Goal: Information Seeking & Learning: Learn about a topic

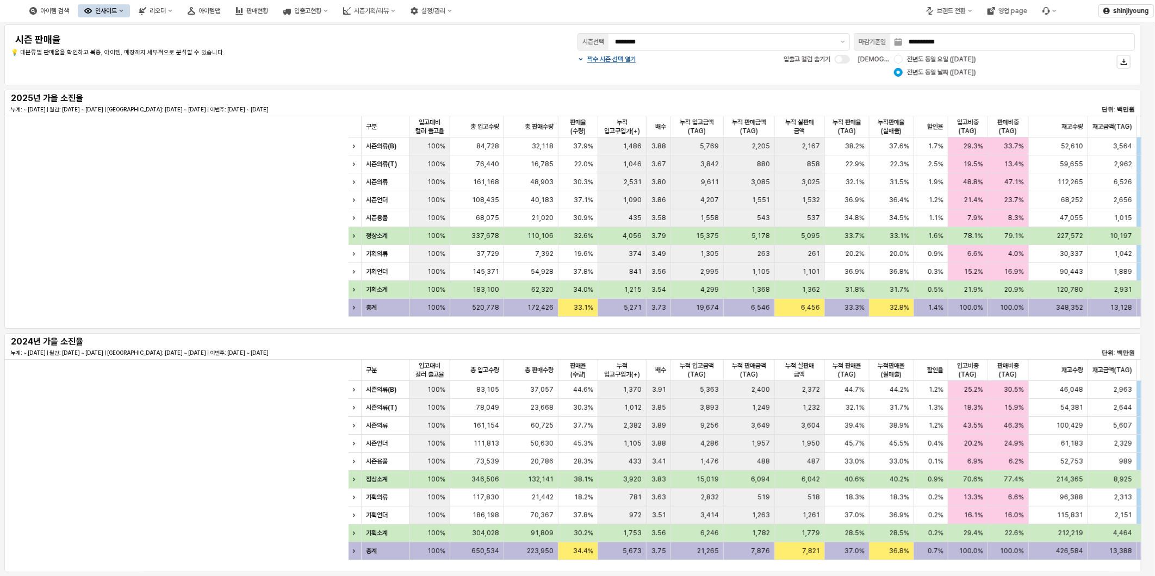
click at [464, 64] on div "**********" at bounding box center [573, 55] width 1124 height 48
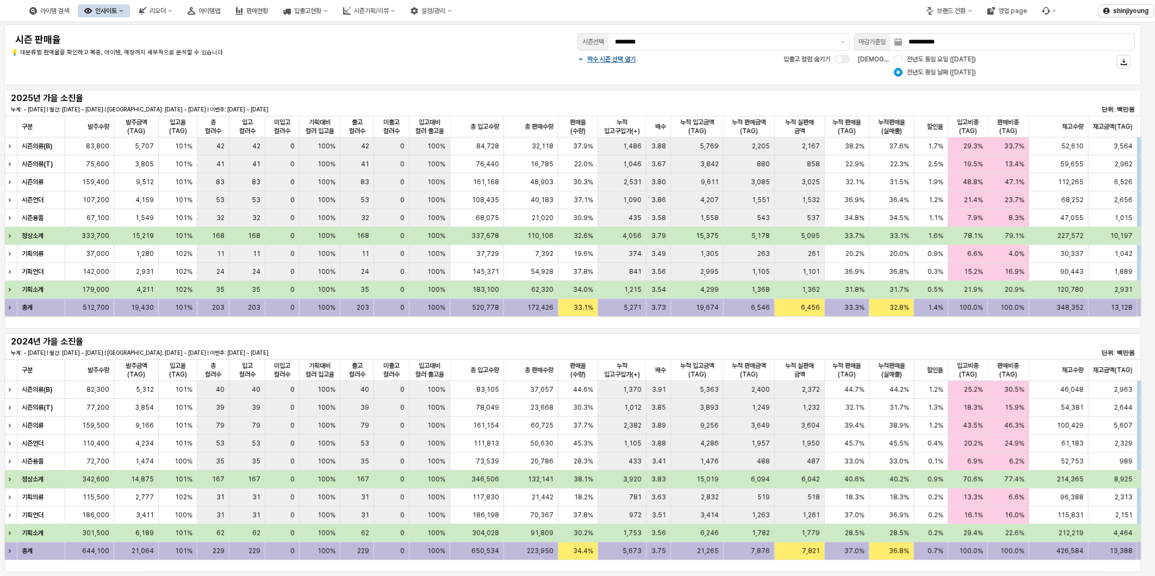
click at [384, 32] on div "시즌 판매율" at bounding box center [245, 39] width 468 height 17
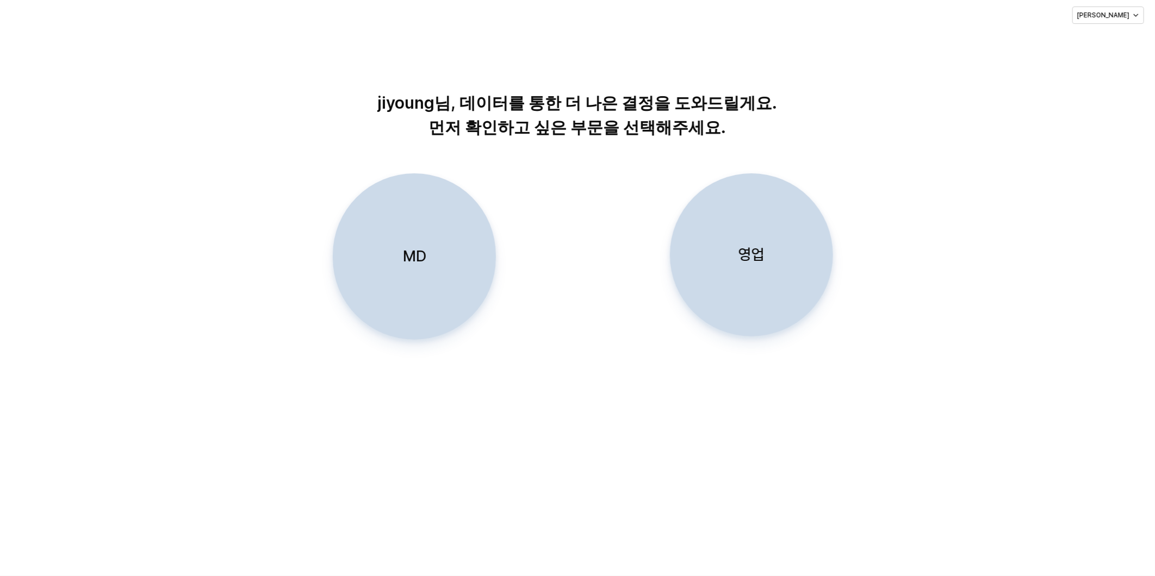
click at [419, 260] on p "MD" at bounding box center [413, 256] width 23 height 20
click at [243, 433] on div "jiyoung님, 데이터를 통한 더 나은 결정을 도와드릴게요. 먼저 확인하고 싶은 부문을 선택해주세요. MD 영업" at bounding box center [577, 303] width 1155 height 545
click at [439, 265] on div "MD" at bounding box center [414, 256] width 153 height 165
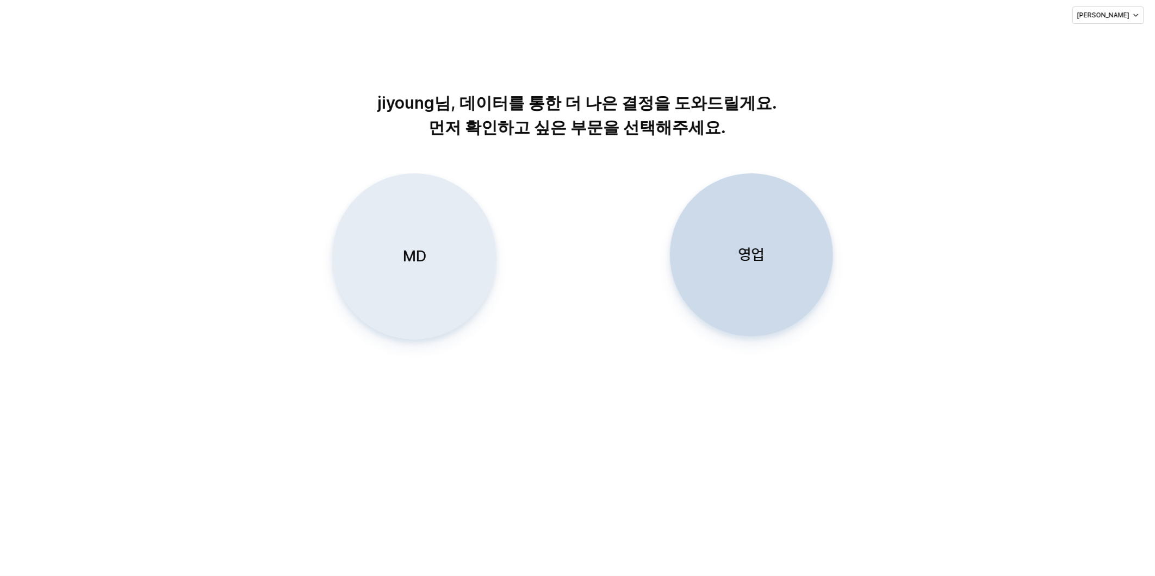
click at [423, 267] on div "MD" at bounding box center [414, 256] width 153 height 165
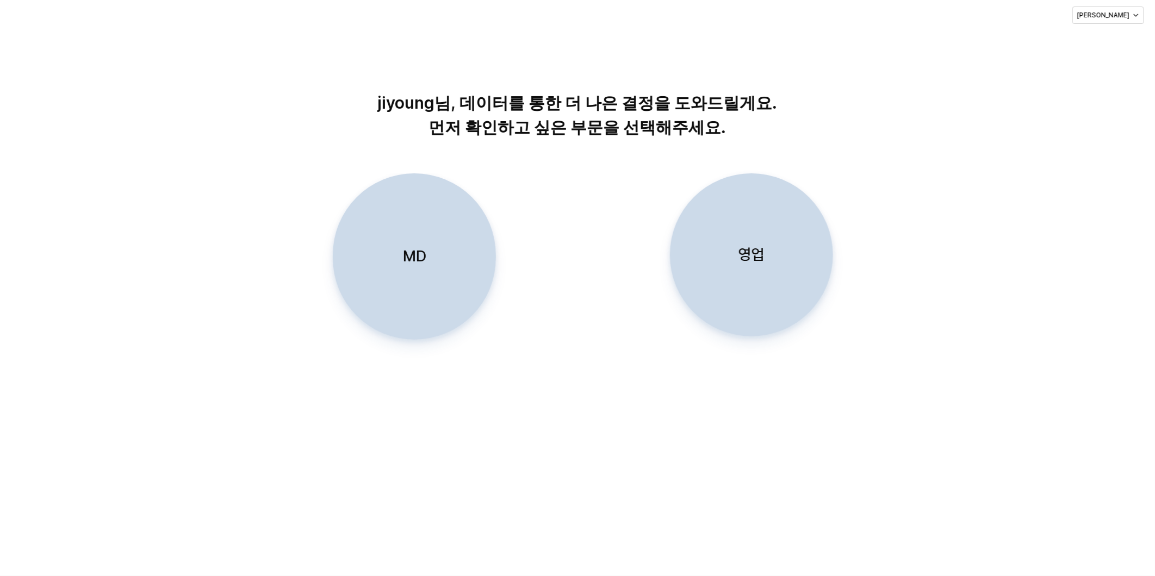
click at [228, 426] on div "jiyoung님, 데이터를 통한 더 나은 결정을 도와드릴게요. 먼저 확인하고 싶은 부문을 선택해주세요. MD 영업" at bounding box center [577, 303] width 1155 height 545
click at [979, 306] on div "MD 영업" at bounding box center [577, 273] width 1131 height 201
click at [1044, 142] on div "jiyoung님, 데이터를 통한 더 나은 결정을 도와드릴게요. 먼저 확인하고 싶은 부문을 선택해주세요." at bounding box center [577, 90] width 1146 height 115
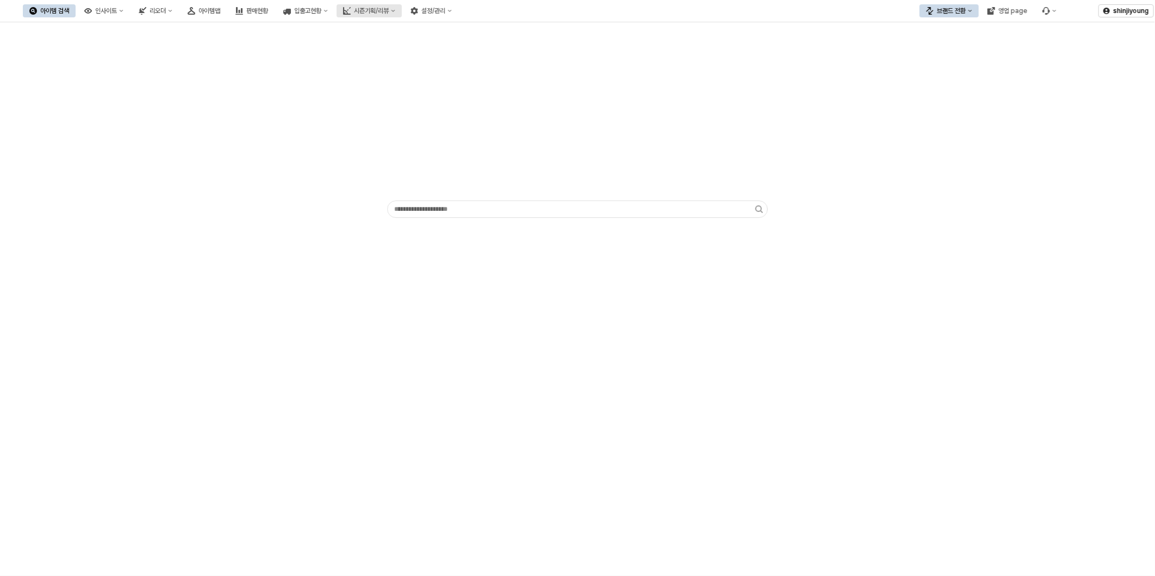
click at [389, 9] on div "시즌기획/리뷰" at bounding box center [371, 11] width 35 height 8
click at [1007, 12] on div "영업 page" at bounding box center [1012, 11] width 29 height 8
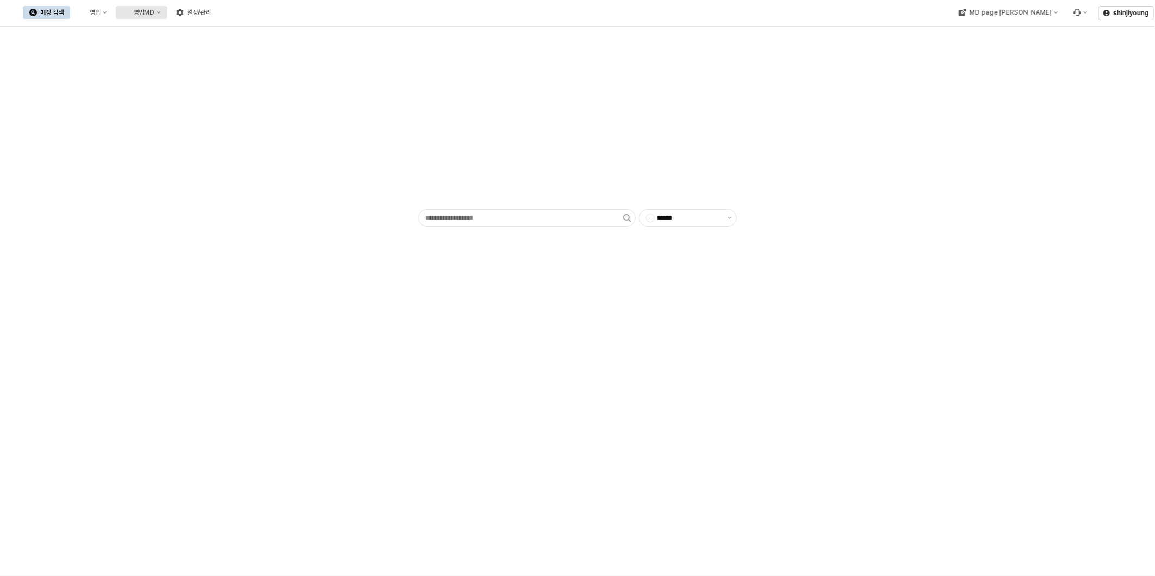
click at [167, 17] on button "영업MD" at bounding box center [142, 12] width 52 height 13
click at [246, 102] on div "이월 매출현황" at bounding box center [258, 106] width 58 height 9
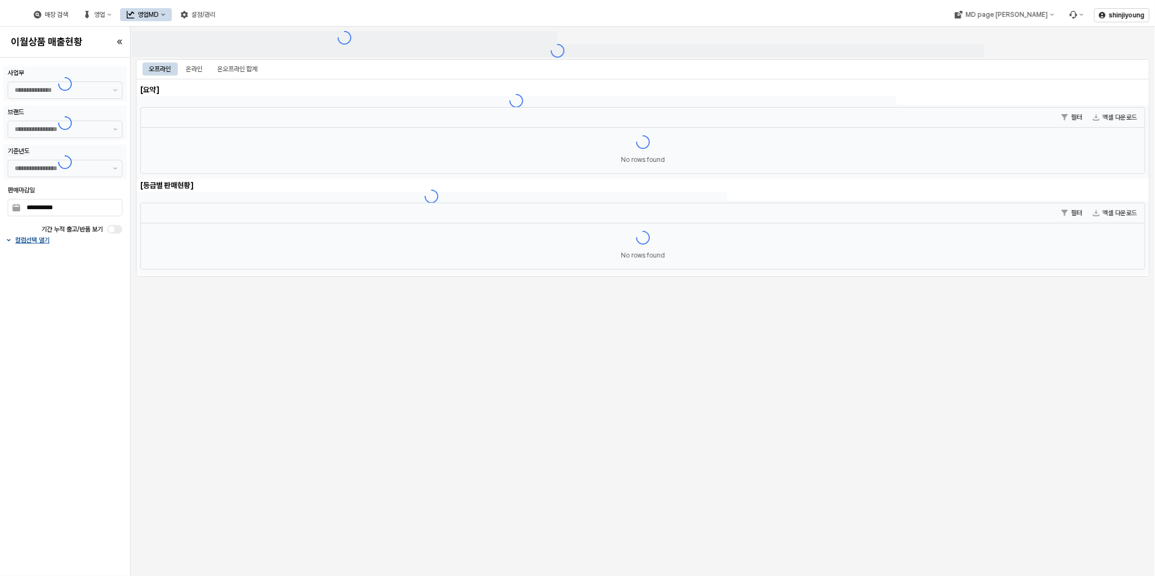
type input "******"
type input "***"
type input "**********"
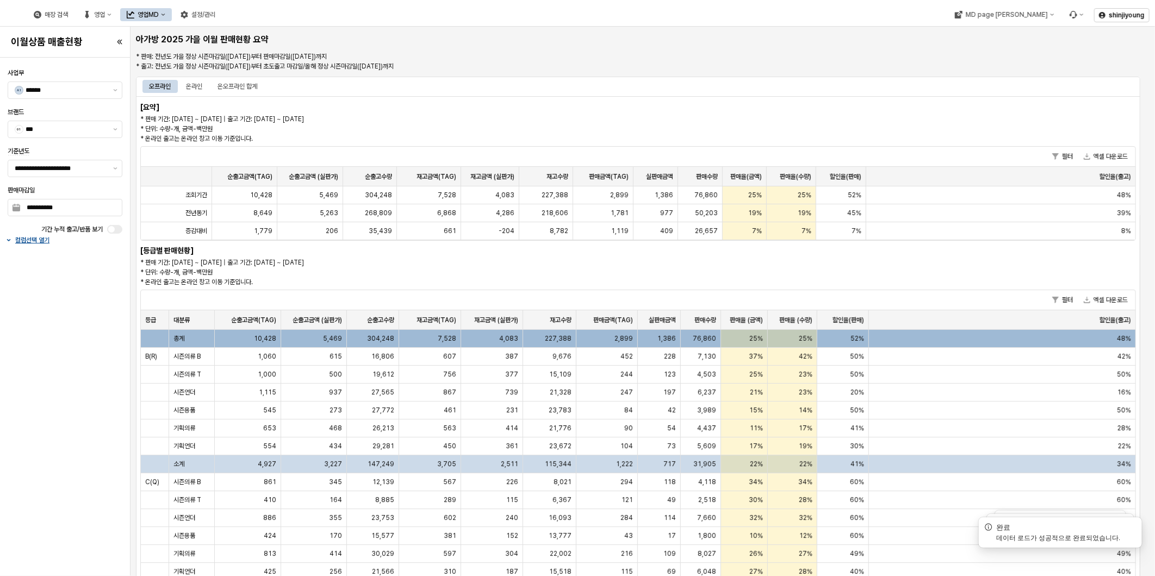
click at [76, 435] on div "**********" at bounding box center [64, 317] width 123 height 510
click at [242, 84] on div "온오프라인 합계" at bounding box center [237, 86] width 40 height 13
click at [198, 85] on div "온라인" at bounding box center [194, 86] width 16 height 13
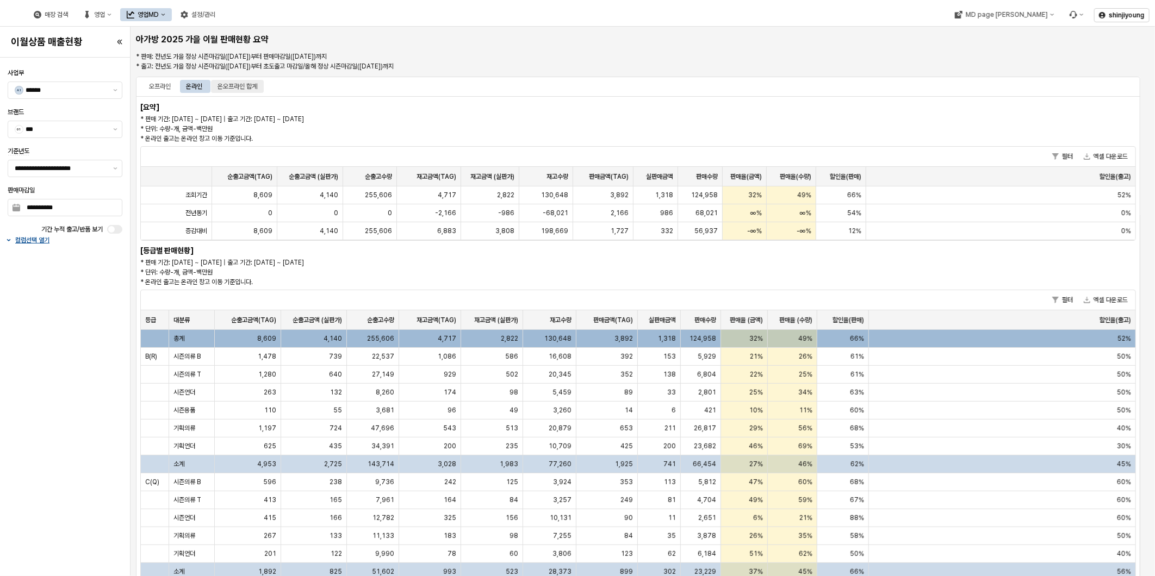
click at [238, 85] on div "온오프라인 합계" at bounding box center [237, 86] width 40 height 13
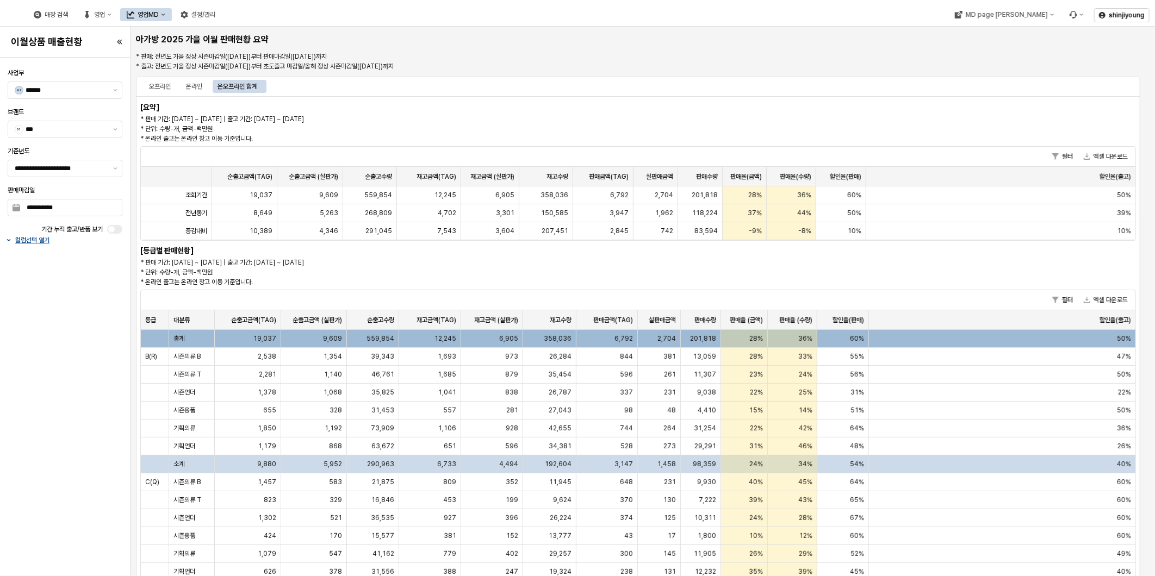
click at [43, 341] on div "**********" at bounding box center [64, 317] width 123 height 510
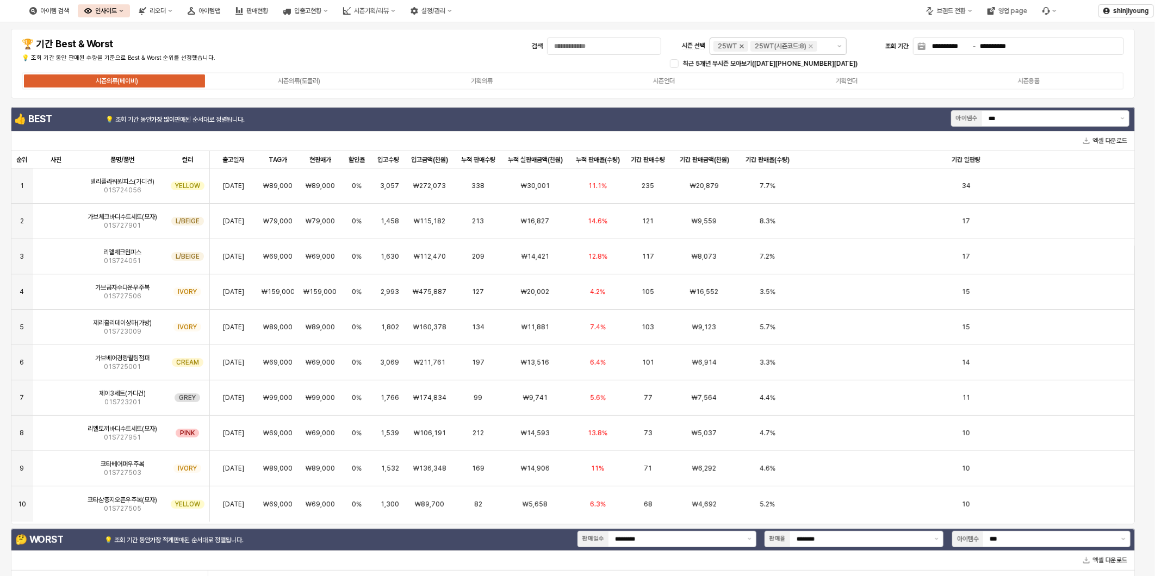
click at [740, 42] on icon "Remove 25WT" at bounding box center [741, 46] width 9 height 9
click at [774, 45] on icon "Remove 25WT(시즌코드:8)" at bounding box center [773, 46] width 9 height 9
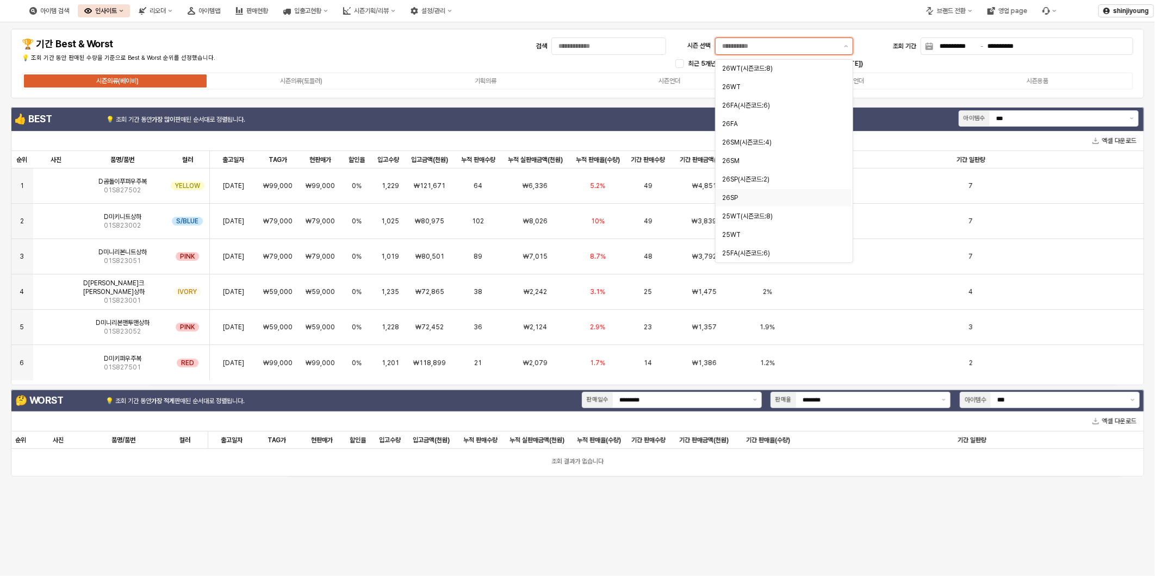
scroll to position [121, 0]
click at [753, 146] on div "25FA" at bounding box center [780, 151] width 116 height 11
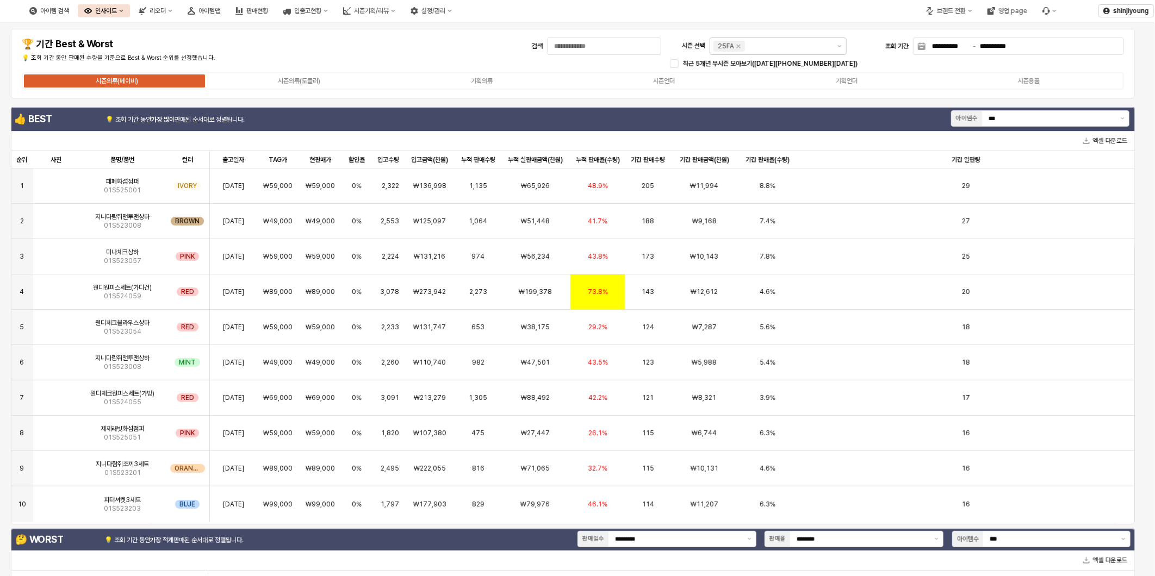
click at [389, 40] on div "**********" at bounding box center [572, 63] width 1111 height 57
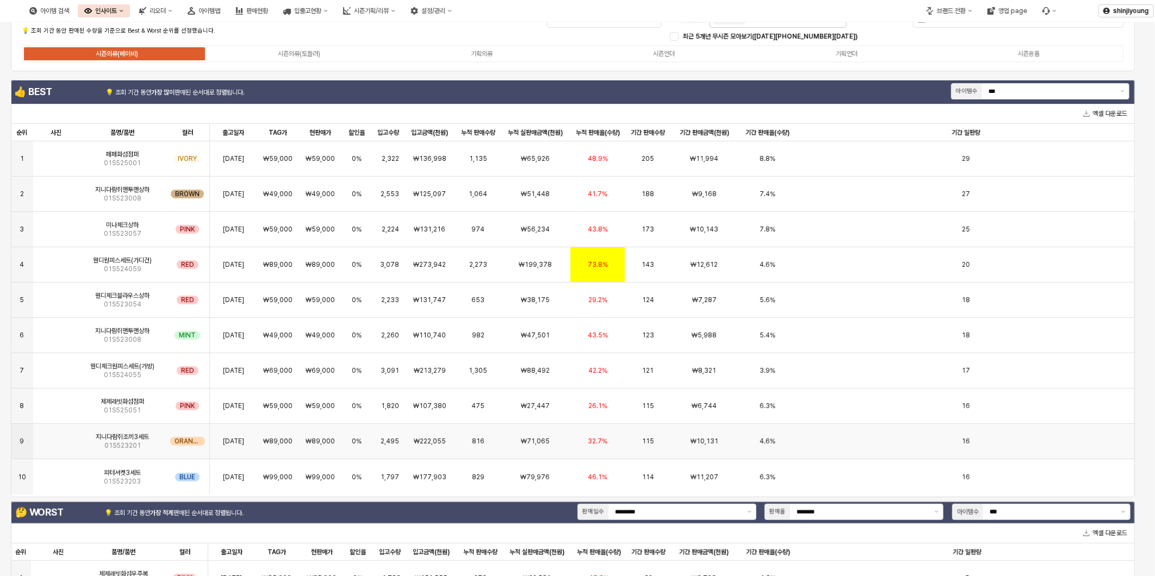
scroll to position [0, 0]
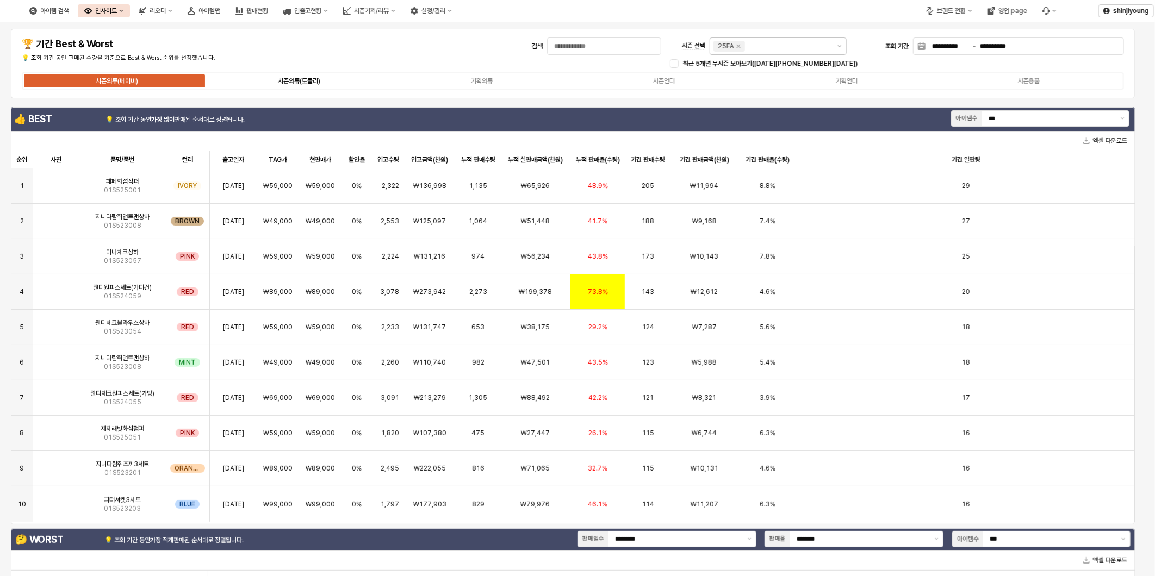
click at [302, 79] on div "시즌의류(토들러)" at bounding box center [299, 81] width 42 height 8
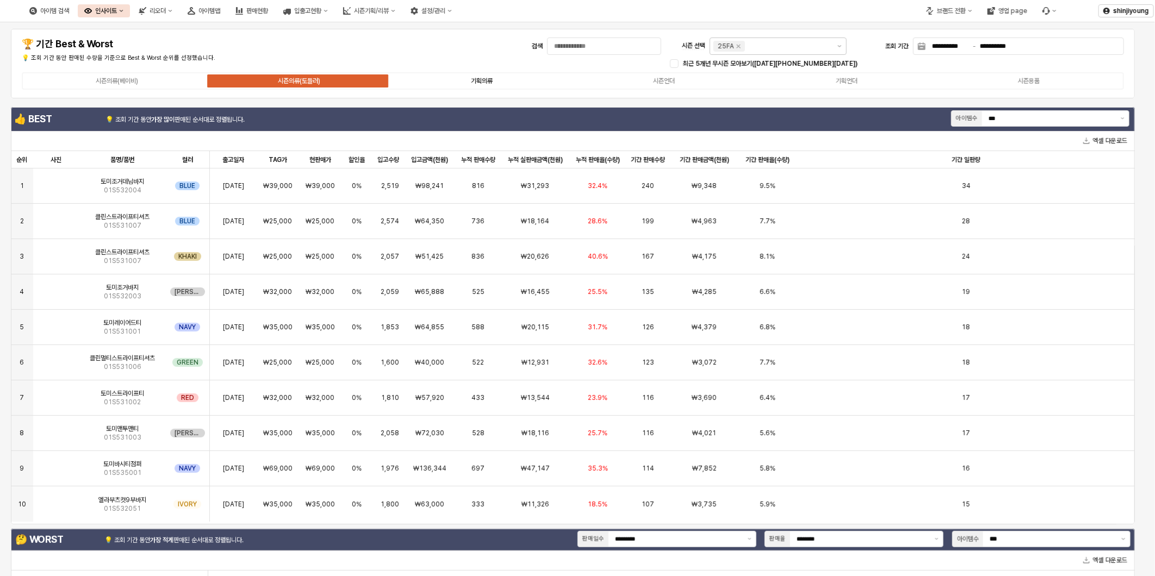
click at [488, 79] on div "기획의류" at bounding box center [482, 81] width 22 height 8
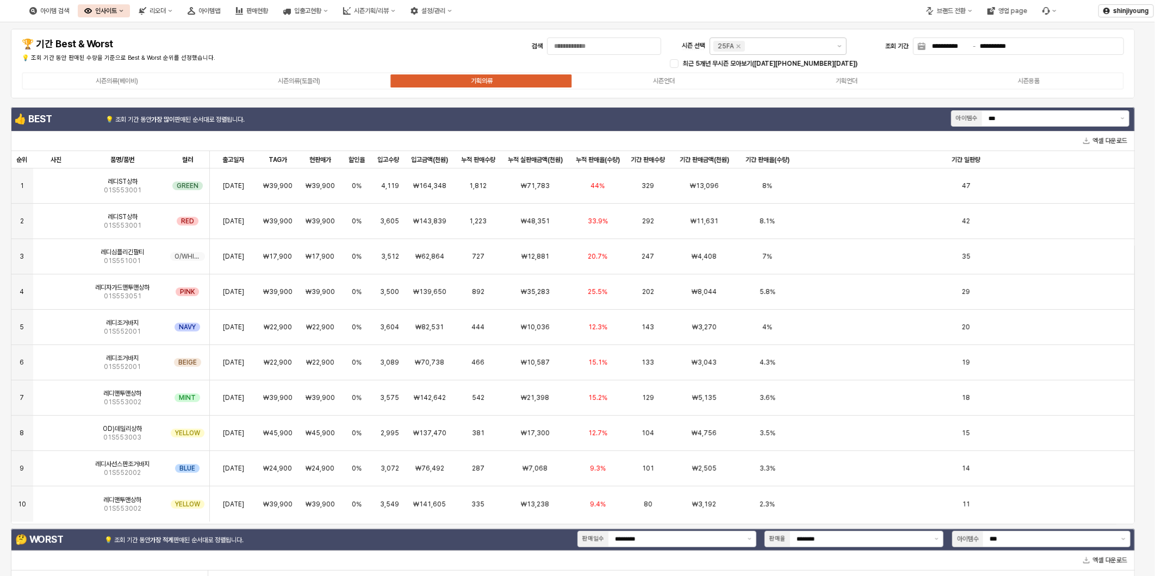
click at [669, 74] on div "시즌의류(베이비) 시즌의류(토들러) 기획의류 시즌언더 기획언더 시즌용품" at bounding box center [573, 80] width 1102 height 17
click at [670, 82] on div "시즌언더" at bounding box center [664, 81] width 22 height 8
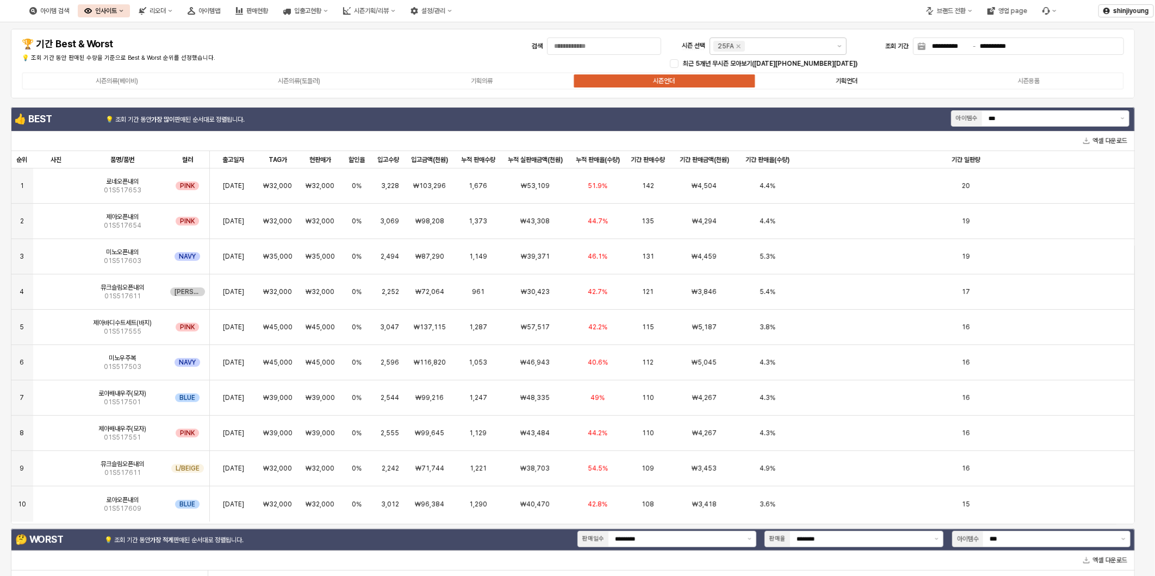
click at [840, 77] on div "기획언더" at bounding box center [847, 81] width 22 height 8
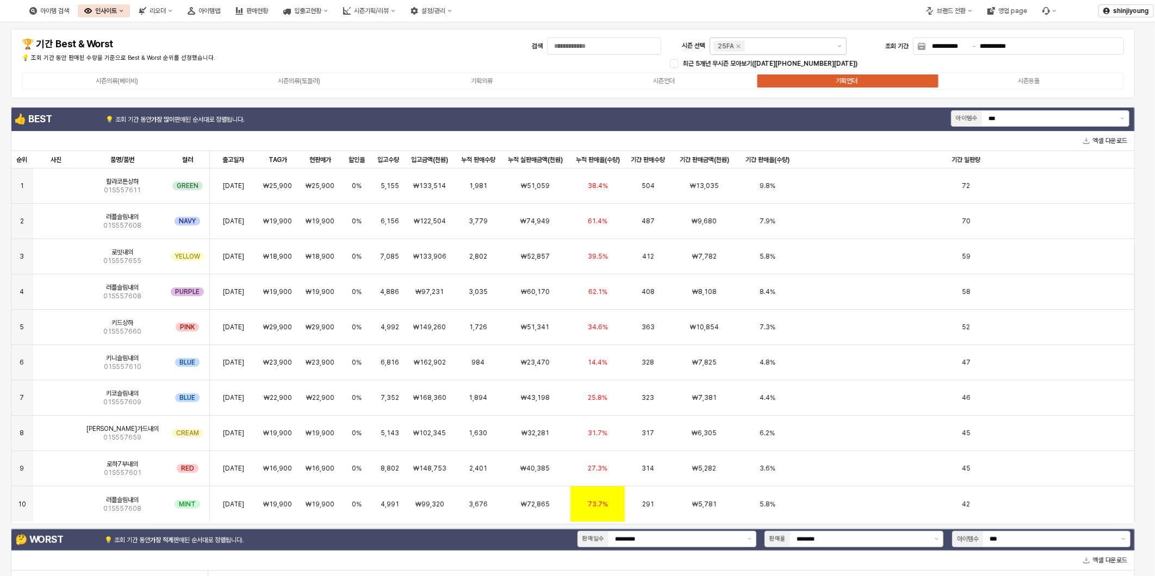
click at [459, 53] on div "**********" at bounding box center [572, 63] width 1111 height 57
click at [1026, 82] on div "시즌용품" at bounding box center [1029, 81] width 22 height 8
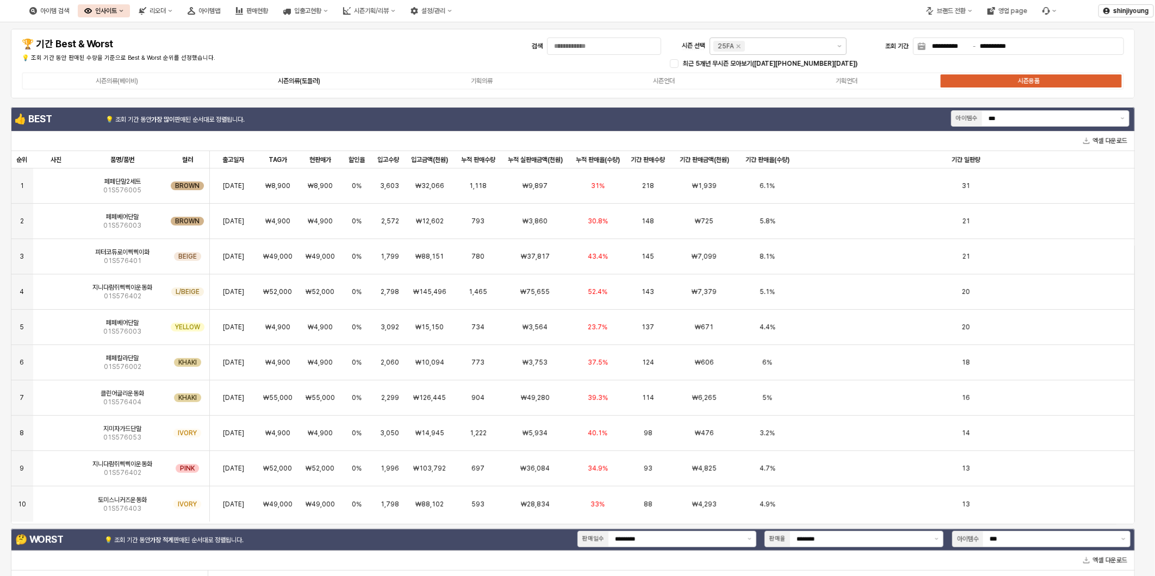
click at [297, 77] on div "시즌의류(토들러)" at bounding box center [299, 81] width 42 height 8
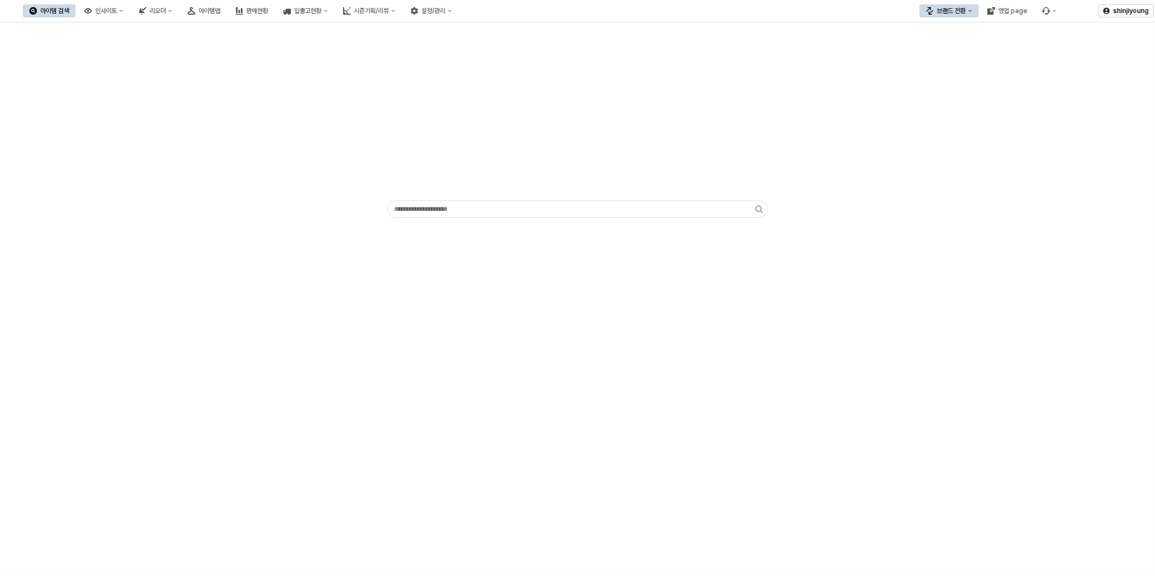
click at [976, 13] on button "브랜드 전환" at bounding box center [948, 10] width 59 height 13
click at [944, 66] on div "디즈니" at bounding box center [959, 67] width 66 height 9
click at [123, 13] on icon "인사이트" at bounding box center [121, 11] width 4 height 4
click at [130, 11] on button "인사이트" at bounding box center [104, 10] width 52 height 13
click at [147, 123] on div "판매율 - 시즌" at bounding box center [153, 123] width 58 height 9
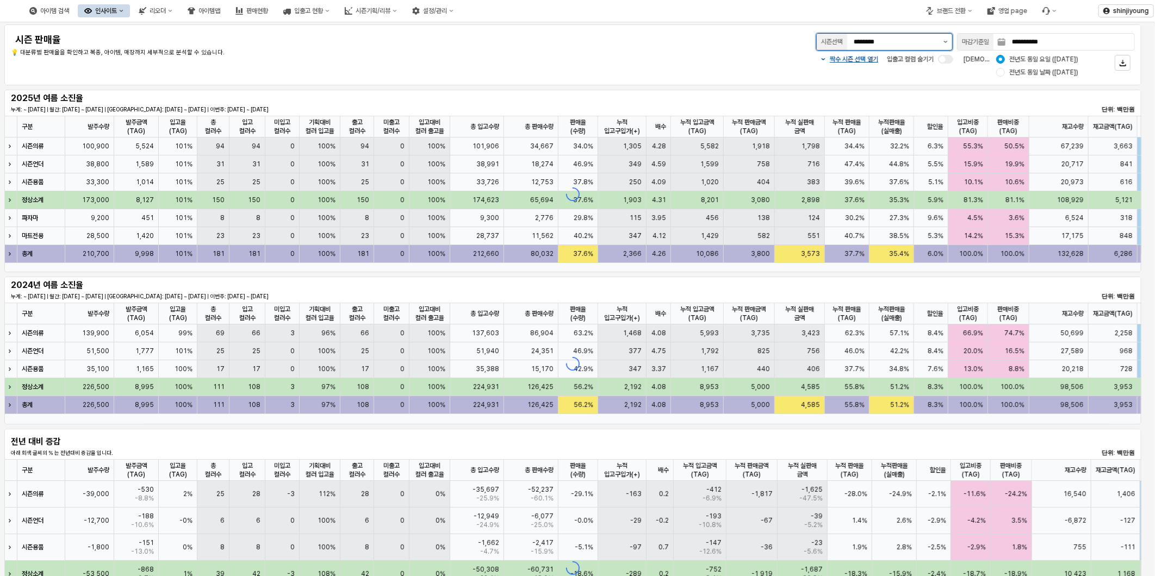
click at [948, 40] on button "제안 사항 표시" at bounding box center [945, 42] width 13 height 16
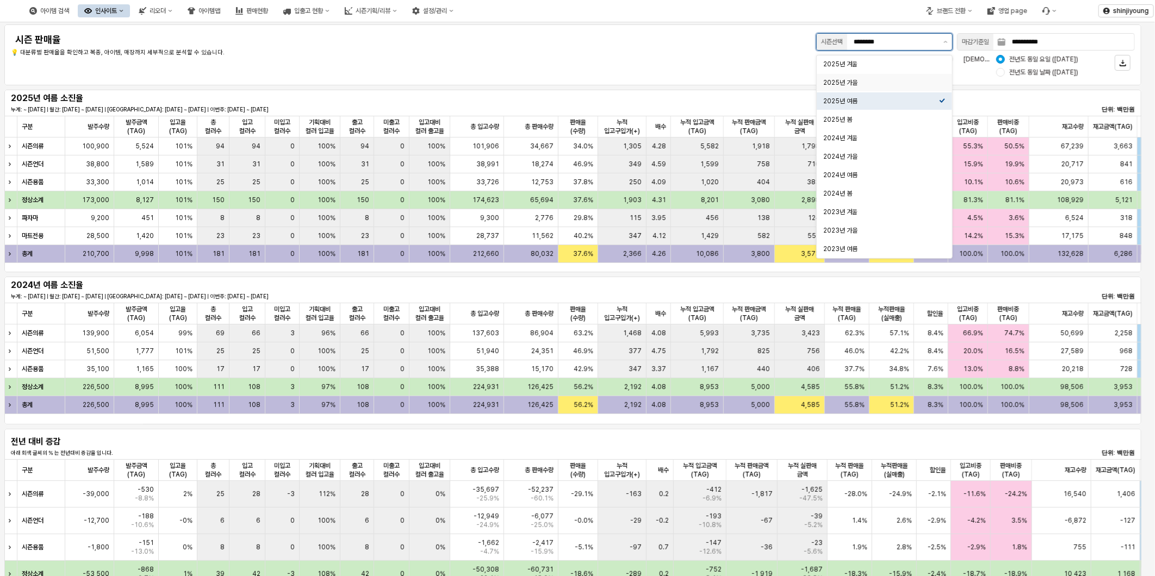
click at [874, 82] on div "2025년 가을" at bounding box center [881, 82] width 116 height 9
type input "********"
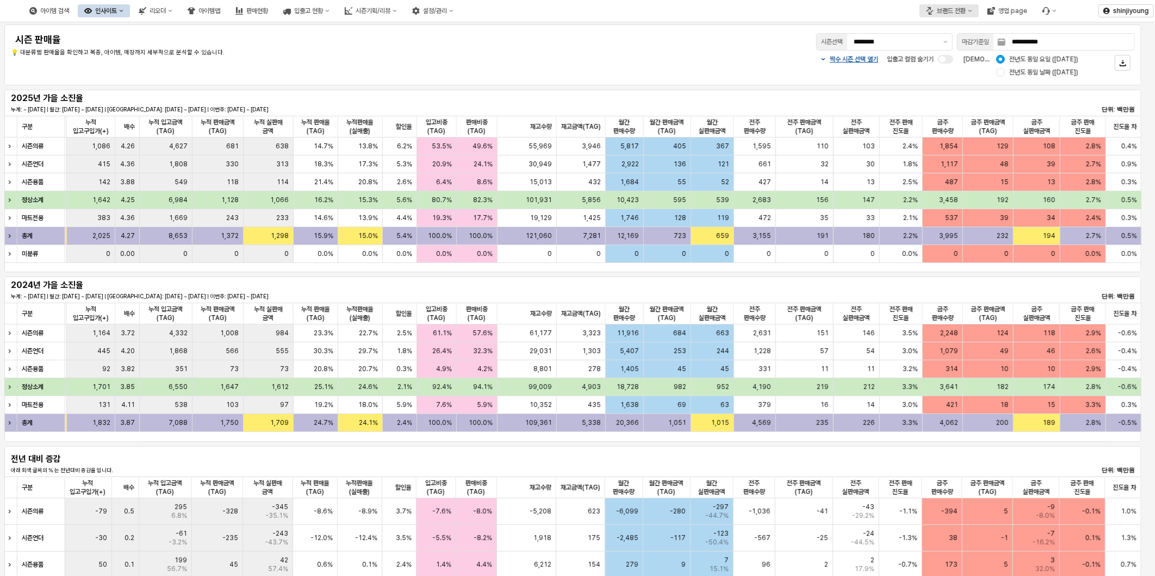
click at [951, 12] on div "브랜드 전환" at bounding box center [951, 11] width 29 height 8
click at [949, 29] on div "아가방" at bounding box center [959, 30] width 66 height 9
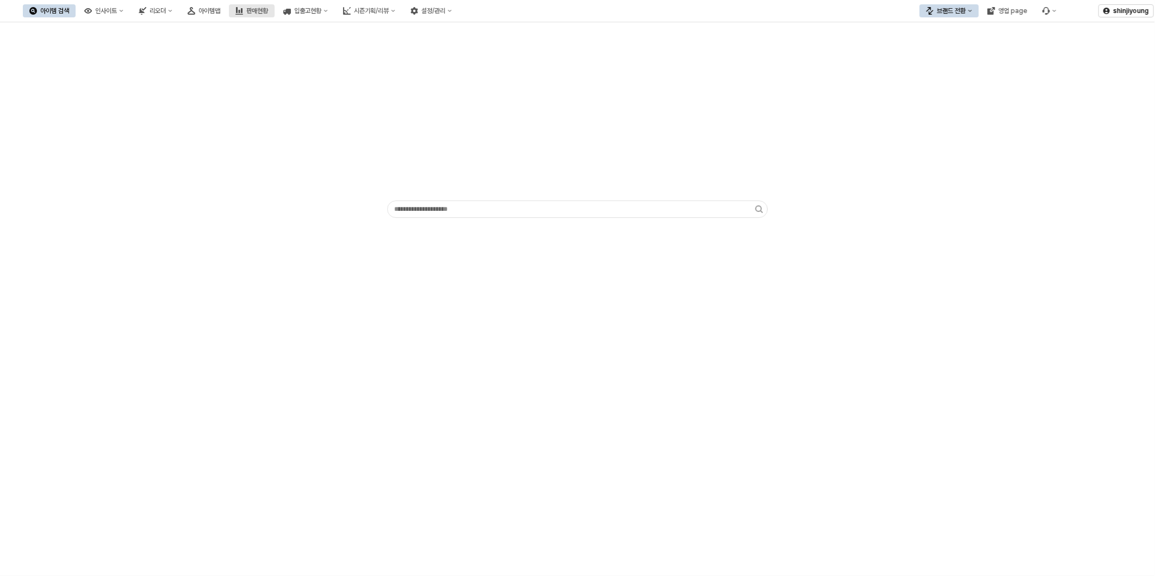
click at [268, 12] on div "판매현황" at bounding box center [257, 11] width 22 height 8
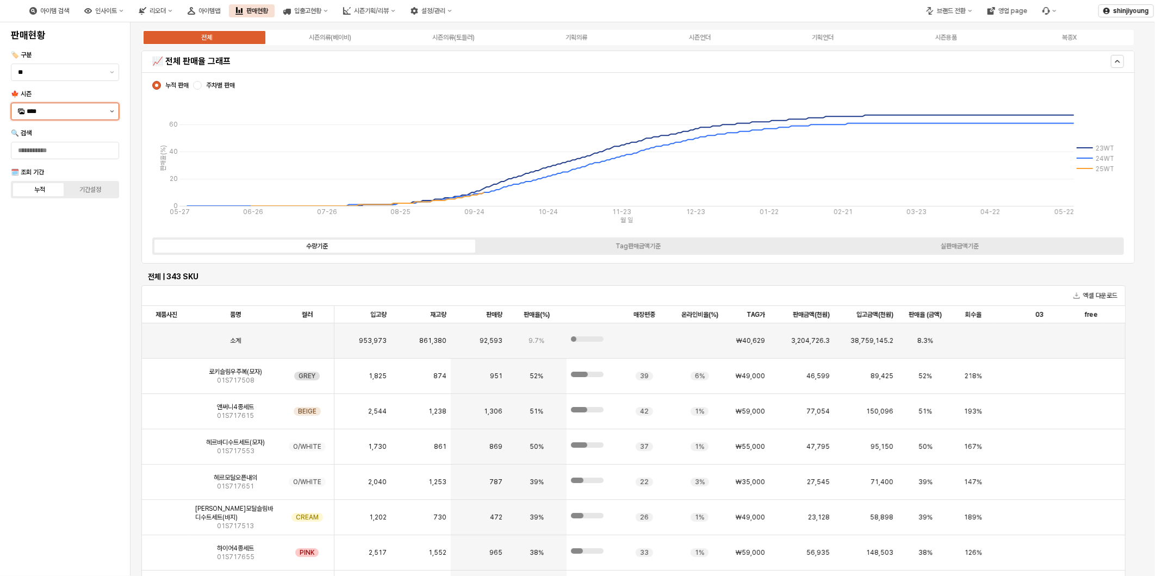
click at [115, 113] on button "제안 사항 표시" at bounding box center [111, 111] width 13 height 16
click at [55, 229] on div "25FA" at bounding box center [66, 226] width 78 height 9
type input "****"
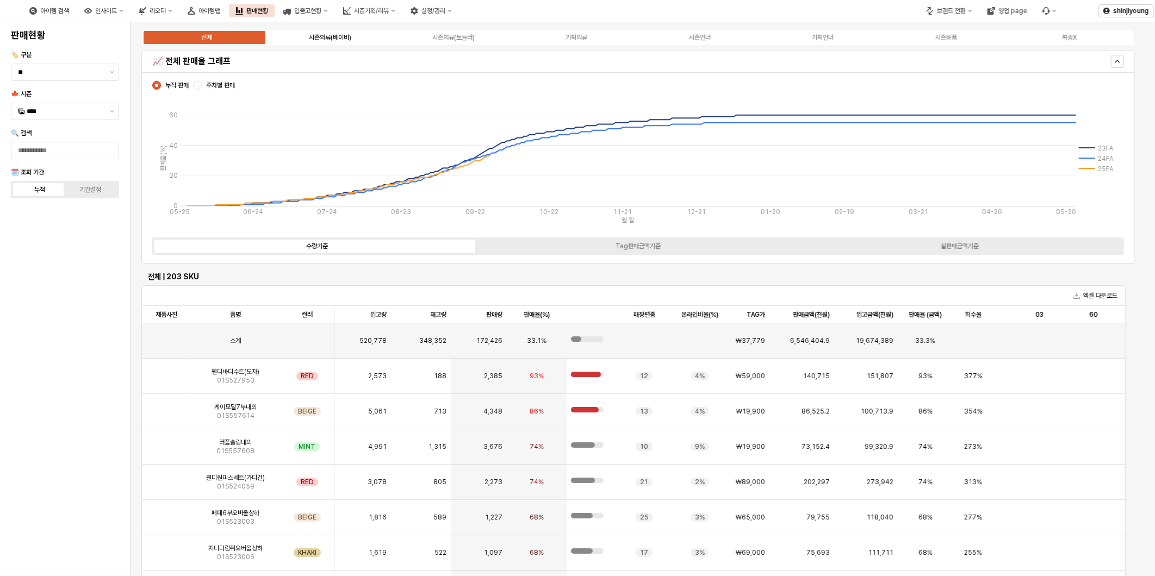
click at [344, 39] on div "시즌의류(베이비)" at bounding box center [330, 38] width 42 height 8
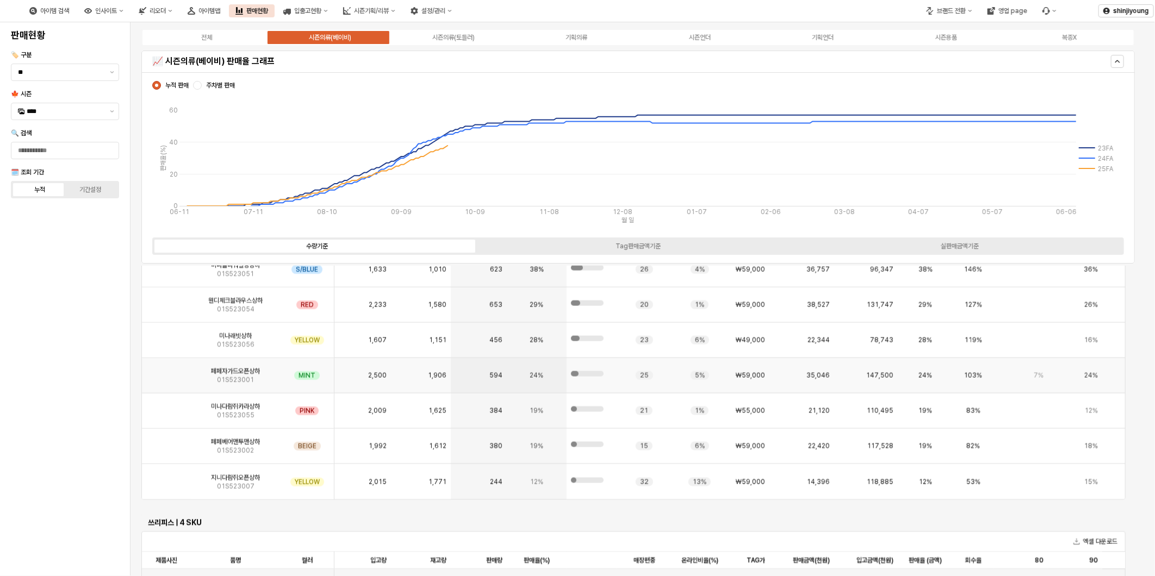
scroll to position [1268, 0]
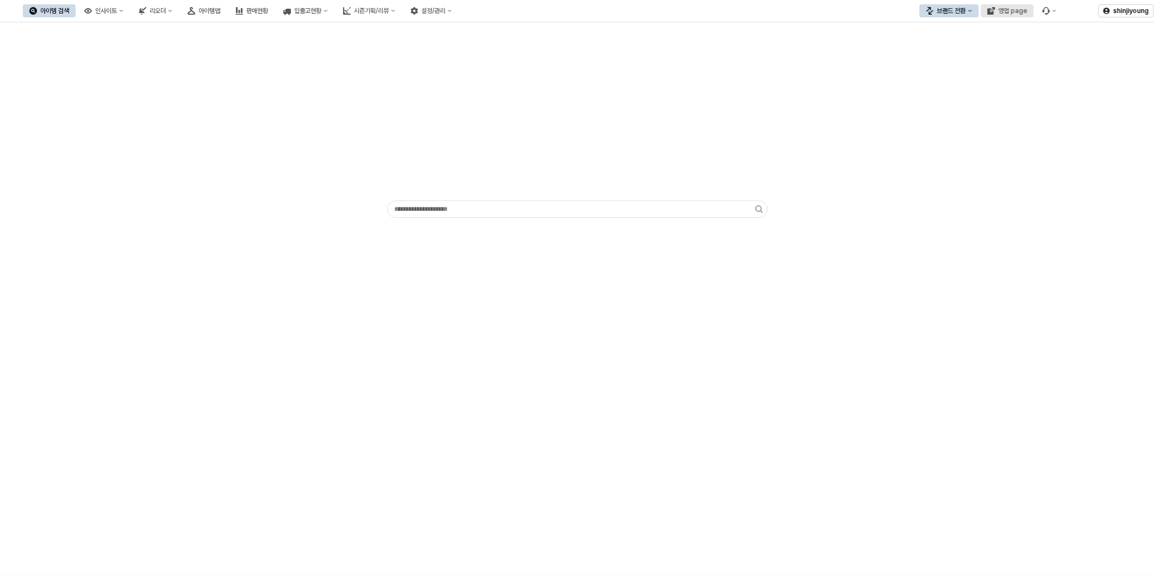
click at [1010, 13] on div "영업 page" at bounding box center [1012, 11] width 29 height 8
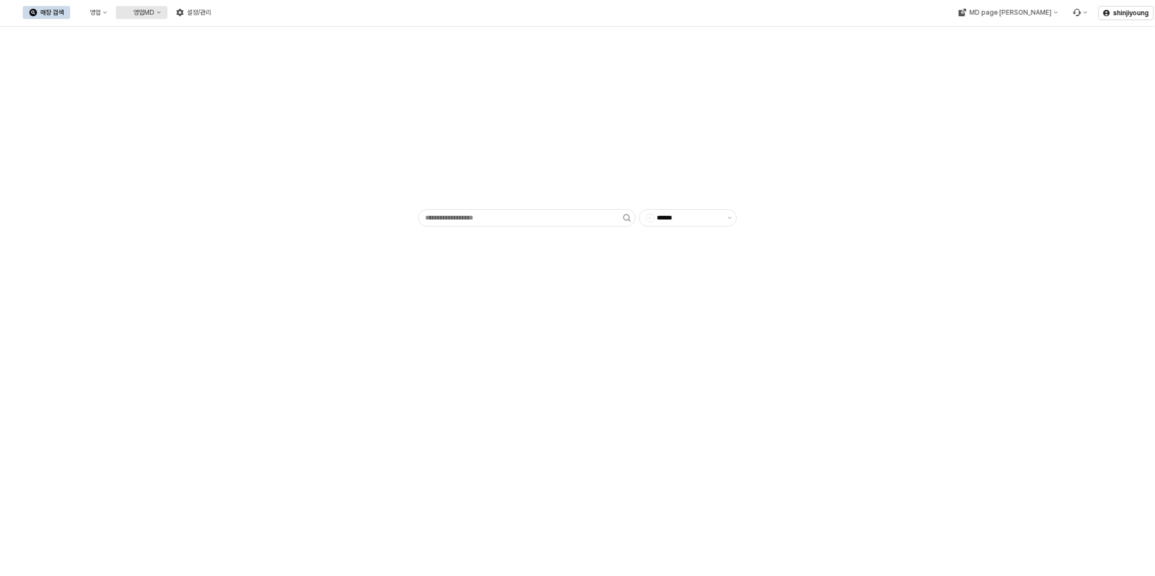
click at [154, 12] on div "영업MD" at bounding box center [143, 13] width 21 height 8
click at [253, 68] on div "판매유형별 매출 현황" at bounding box center [258, 69] width 58 height 9
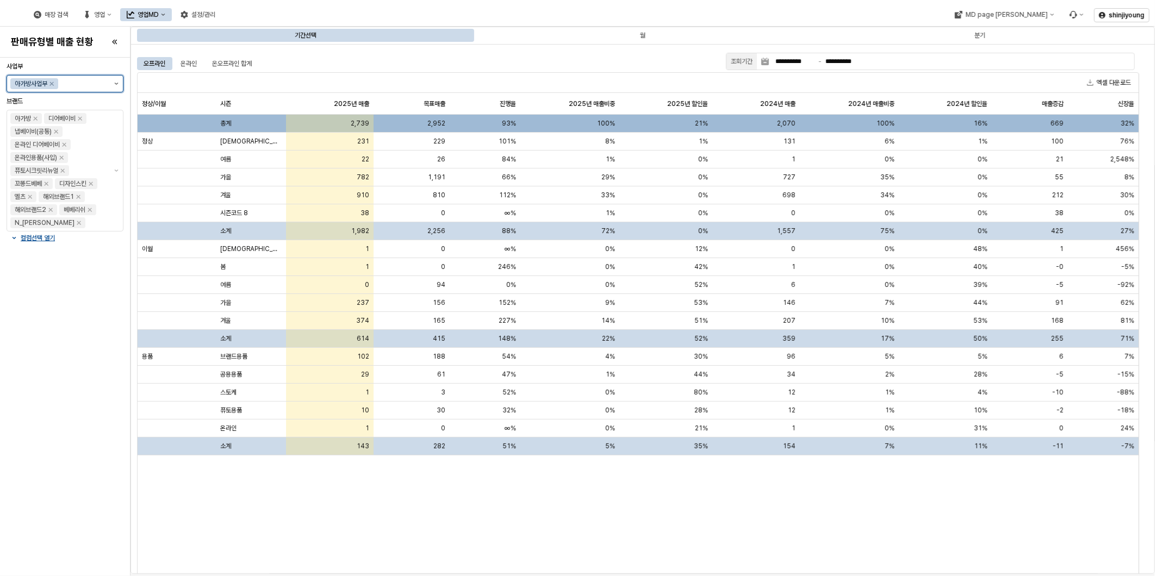
click at [115, 82] on button "제안 사항 표시" at bounding box center [116, 84] width 13 height 16
click at [53, 141] on div "디즈니사업부" at bounding box center [66, 143] width 85 height 9
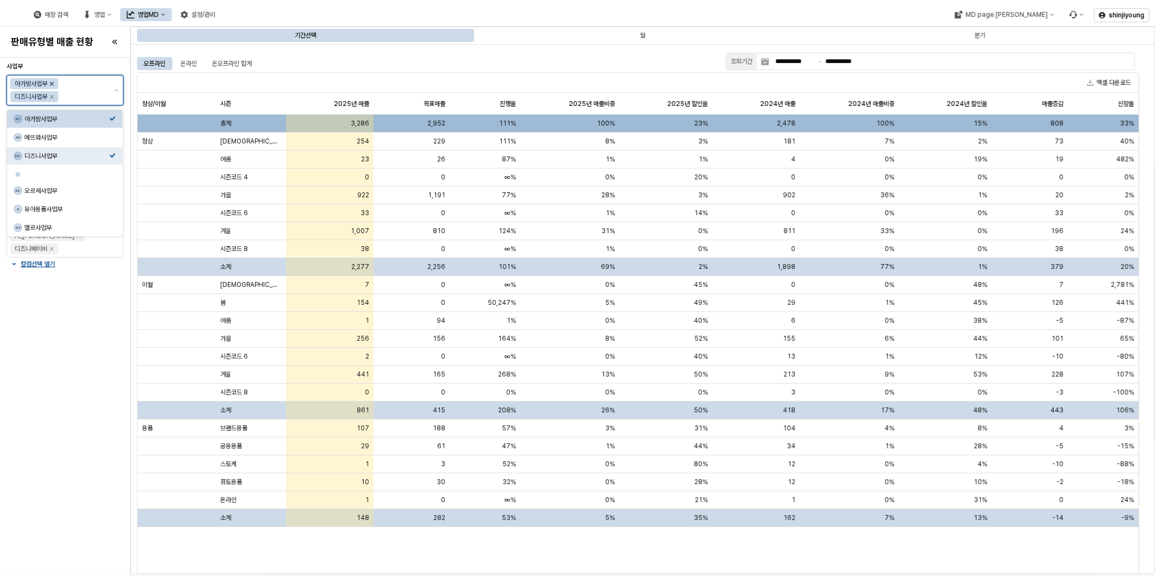
click at [53, 84] on icon "Remove 아가방사업부" at bounding box center [52, 84] width 4 height 4
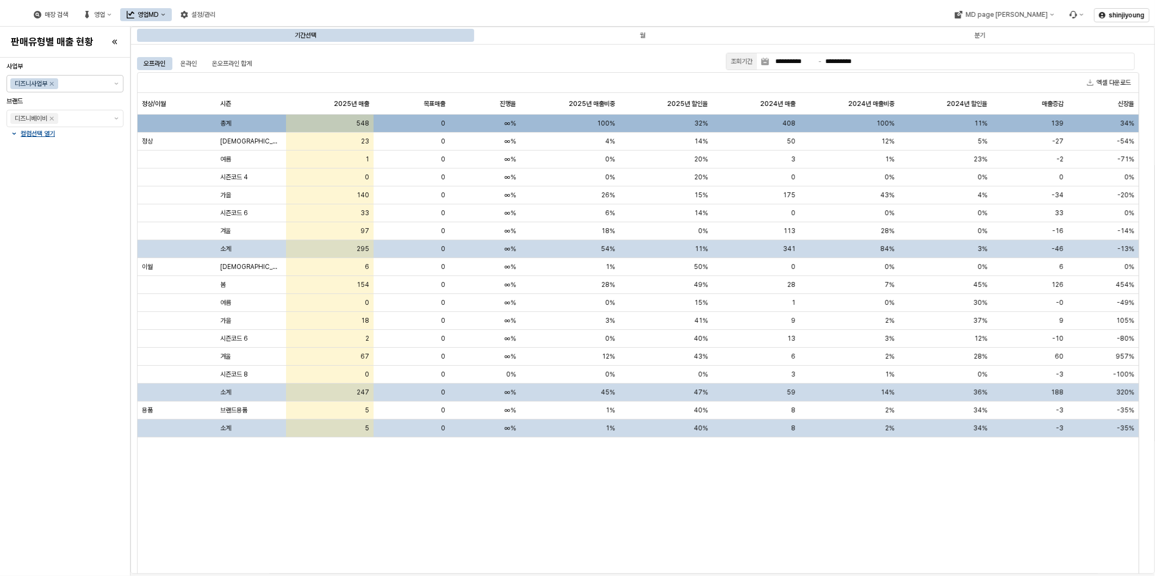
click at [60, 306] on div "사업부 디즈니사업부 브랜드 디즈니베이비 컬럼선택 열기" at bounding box center [65, 317] width 117 height 510
click at [240, 61] on div "온오프라인 합계" at bounding box center [232, 63] width 40 height 13
click at [185, 62] on div "온라인" at bounding box center [188, 63] width 16 height 13
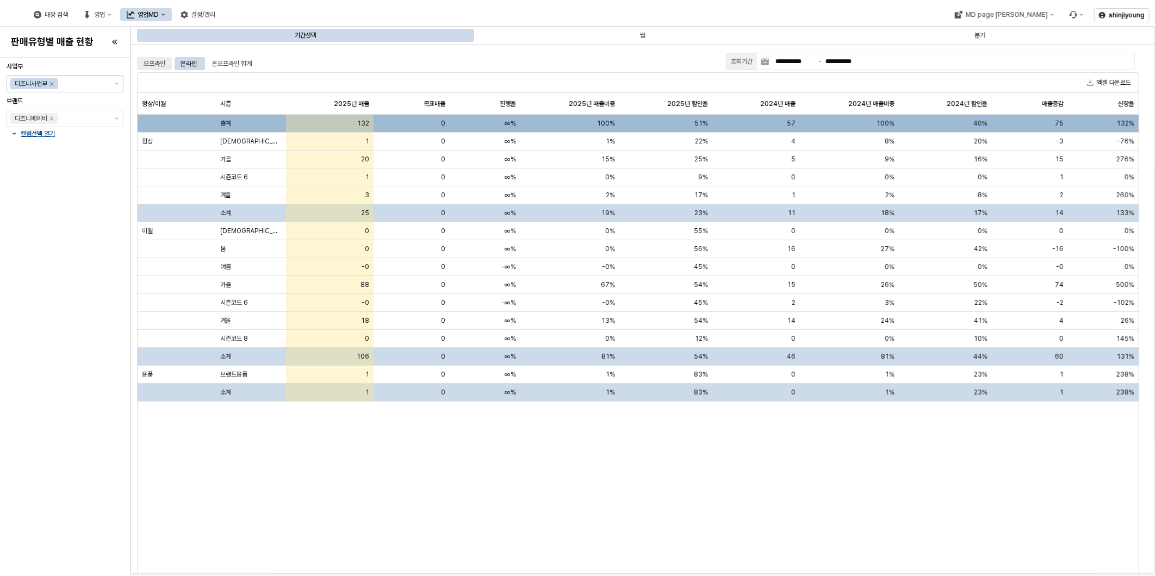
click at [149, 66] on div "오프라인" at bounding box center [155, 63] width 22 height 13
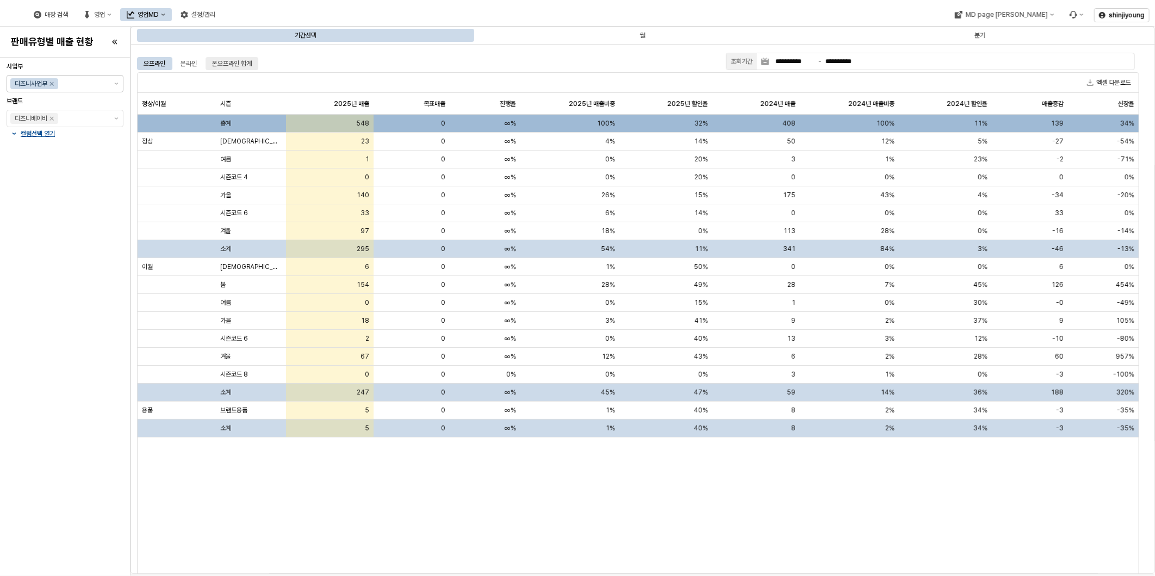
click at [227, 61] on div "온오프라인 합계" at bounding box center [232, 63] width 40 height 13
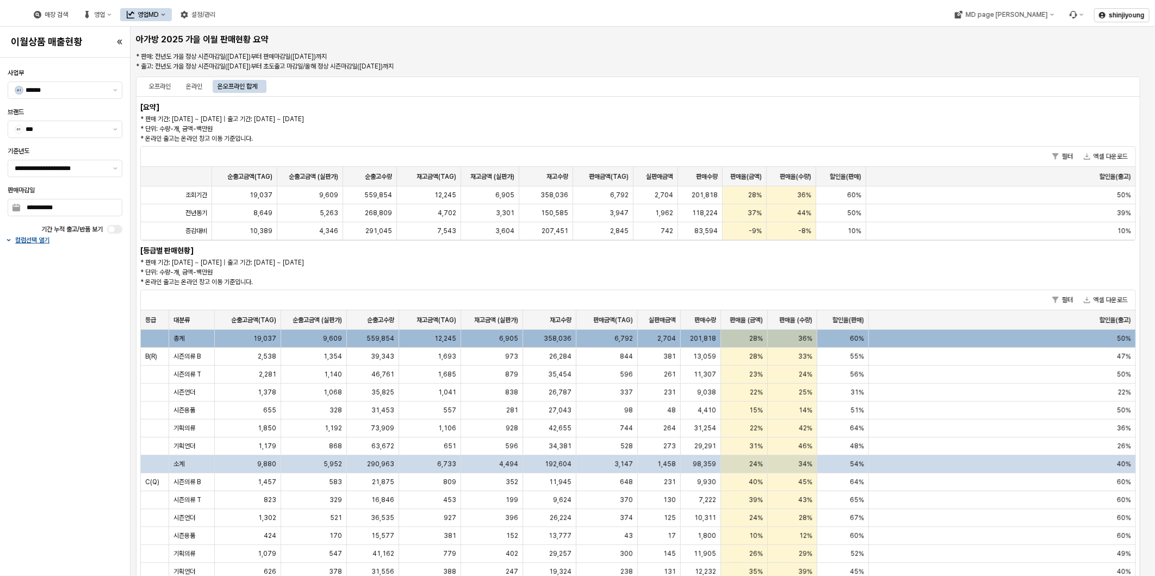
click at [557, 269] on p "* 판매 기간: [DATE] ~ [DATE] | 출고 기간: [DATE] ~ [DATE] * 단위: 수량-개, 금액-백만원 * 온라인 출고는 …" at bounding box center [428, 272] width 577 height 29
click at [33, 322] on div "**********" at bounding box center [64, 317] width 123 height 510
drag, startPoint x: 78, startPoint y: 407, endPoint x: 82, endPoint y: 394, distance: 13.6
click at [78, 406] on div "**********" at bounding box center [64, 317] width 123 height 510
drag, startPoint x: 9, startPoint y: 389, endPoint x: 15, endPoint y: 390, distance: 5.5
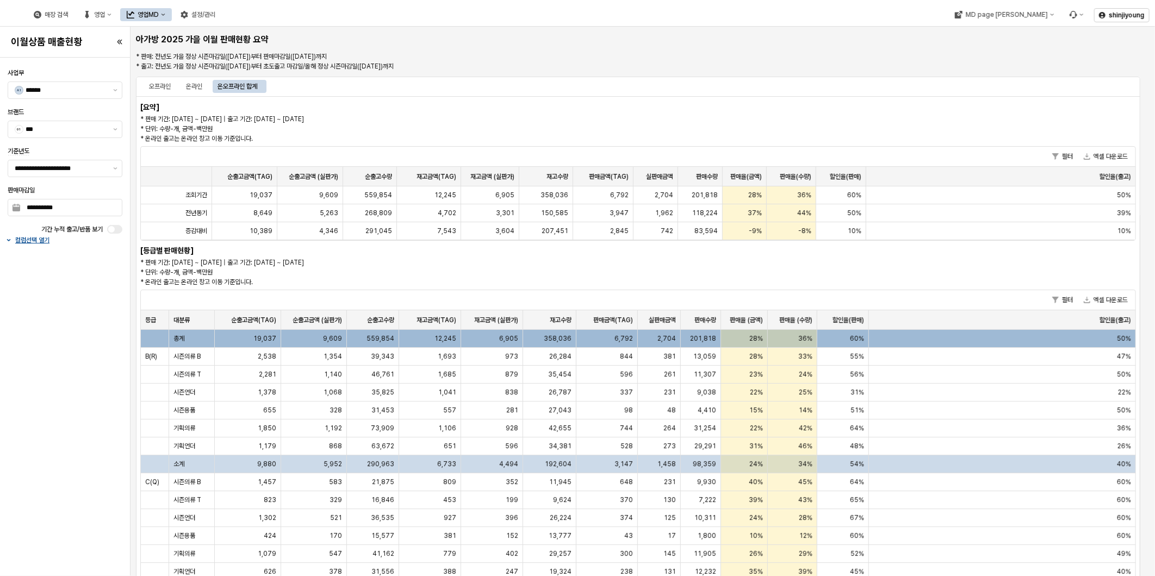
click at [11, 389] on div "**********" at bounding box center [64, 317] width 123 height 510
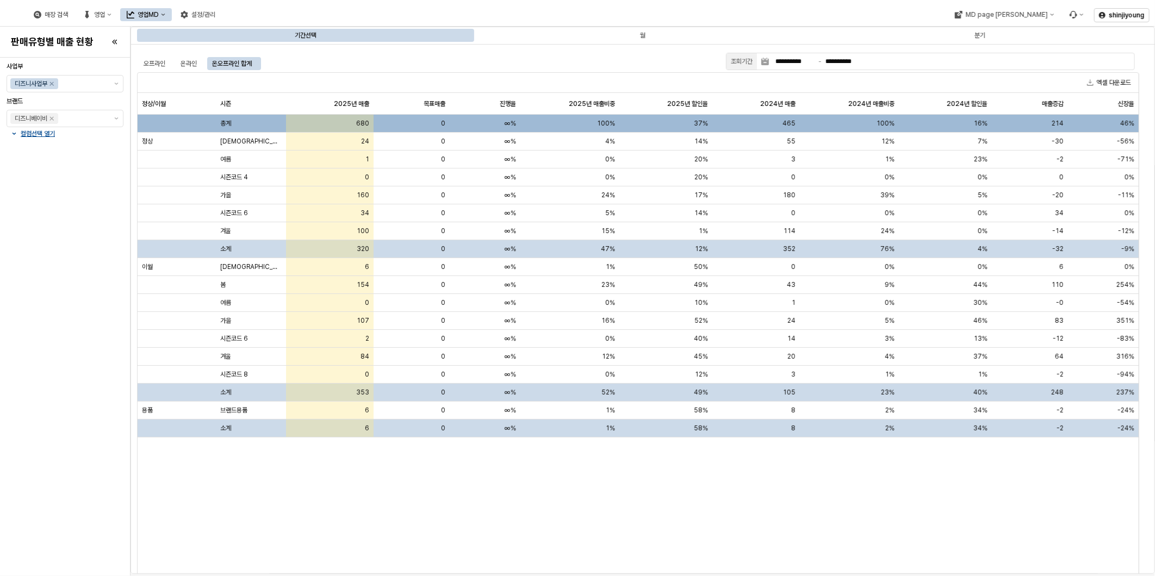
click at [10, 15] on img at bounding box center [10, 14] width 0 height 13
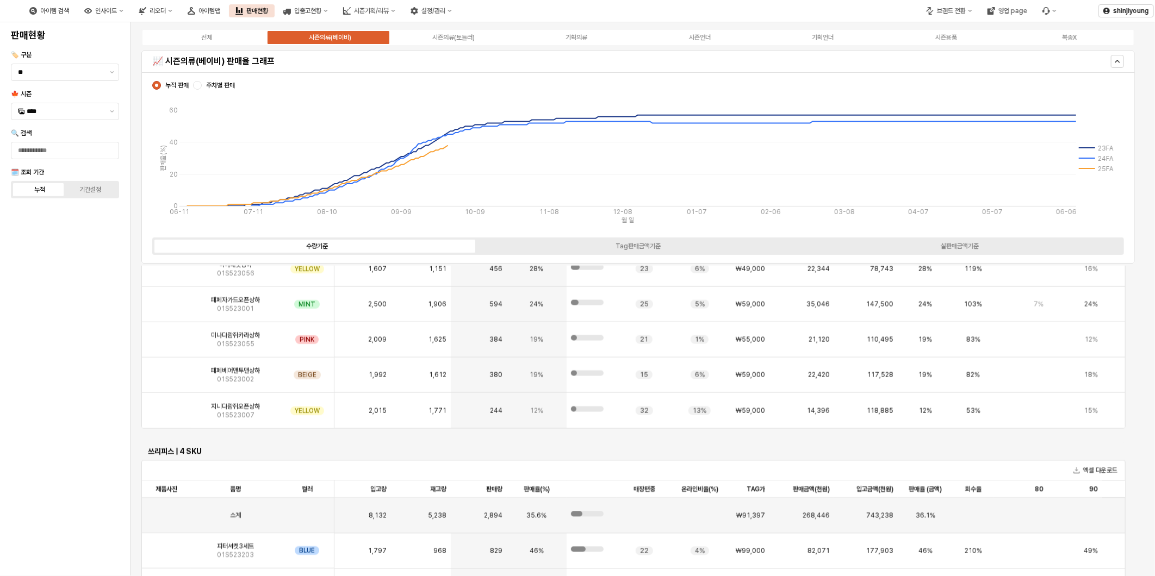
scroll to position [1389, 0]
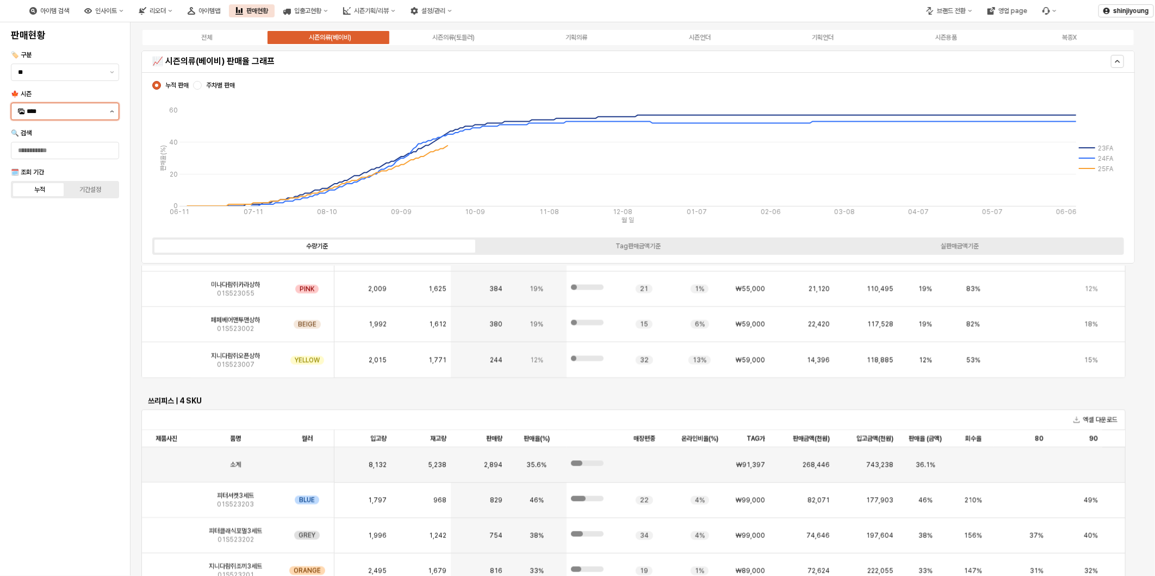
click at [115, 111] on button "제안 사항 표시" at bounding box center [111, 111] width 13 height 16
click at [53, 265] on div "25SP" at bounding box center [66, 263] width 78 height 9
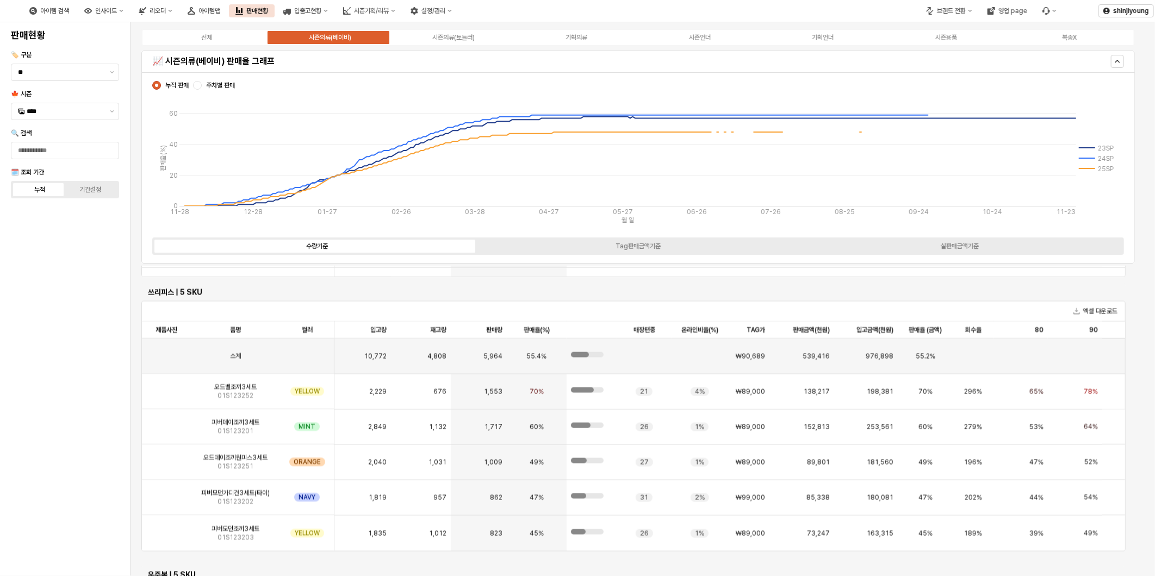
scroll to position [1280, 0]
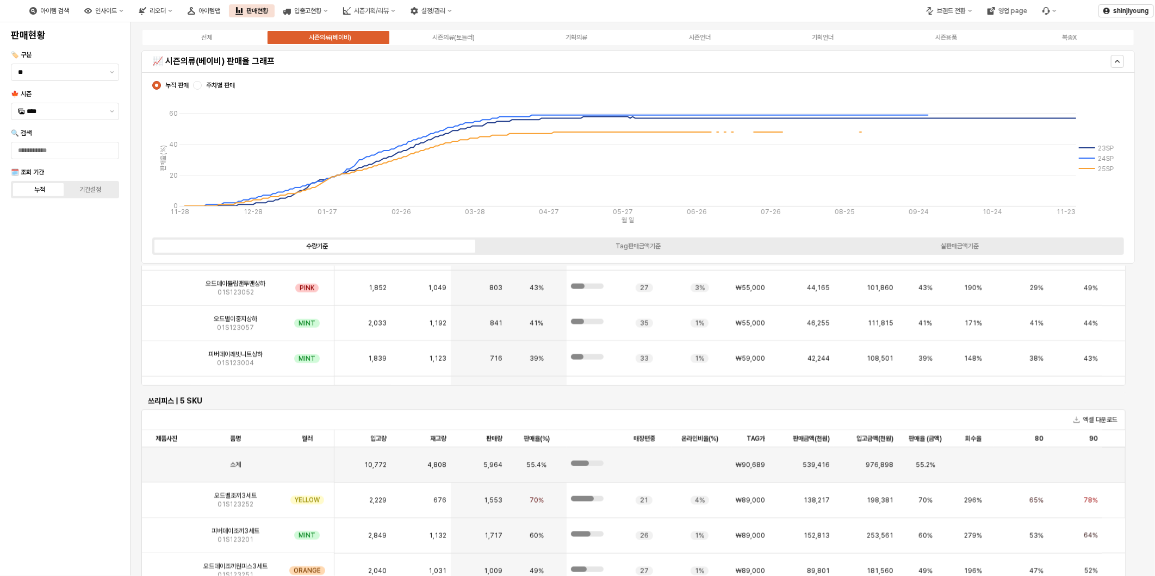
drag, startPoint x: 82, startPoint y: 350, endPoint x: 82, endPoint y: 344, distance: 6.5
click at [82, 346] on div "판매현황 🏷️ 구분 ** 🍁 시즌 **** 🔍 검색 🗓️ 조회 기간 누적 기간설정" at bounding box center [65, 299] width 117 height 545
click at [577, 35] on div "기획의류" at bounding box center [576, 38] width 22 height 8
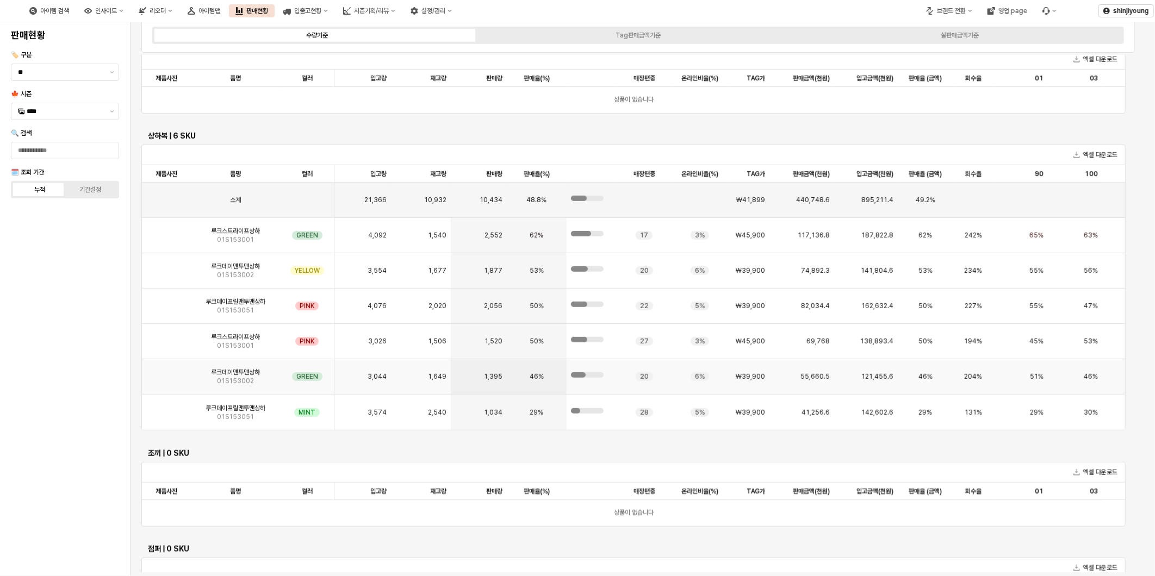
scroll to position [374, 0]
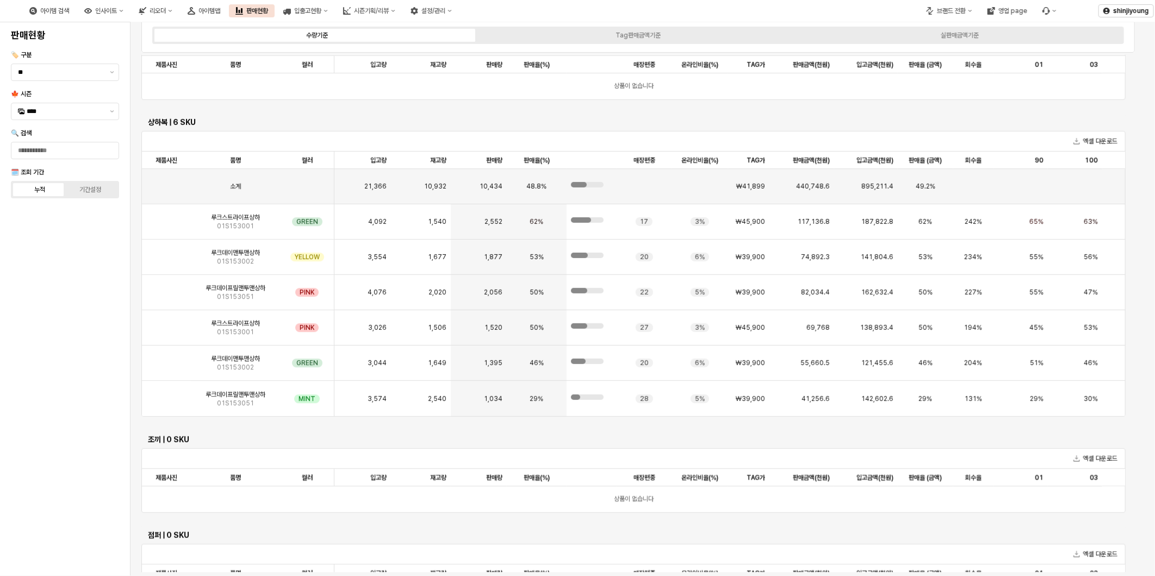
click at [0, 417] on html "Skip to main content 아이템 검색 인사이트 리오더 아이템맵 판매현황 입출고현황 시즌기획/리뷰 설정/관리 브랜드 전환 영업 pa…" at bounding box center [577, 288] width 1155 height 576
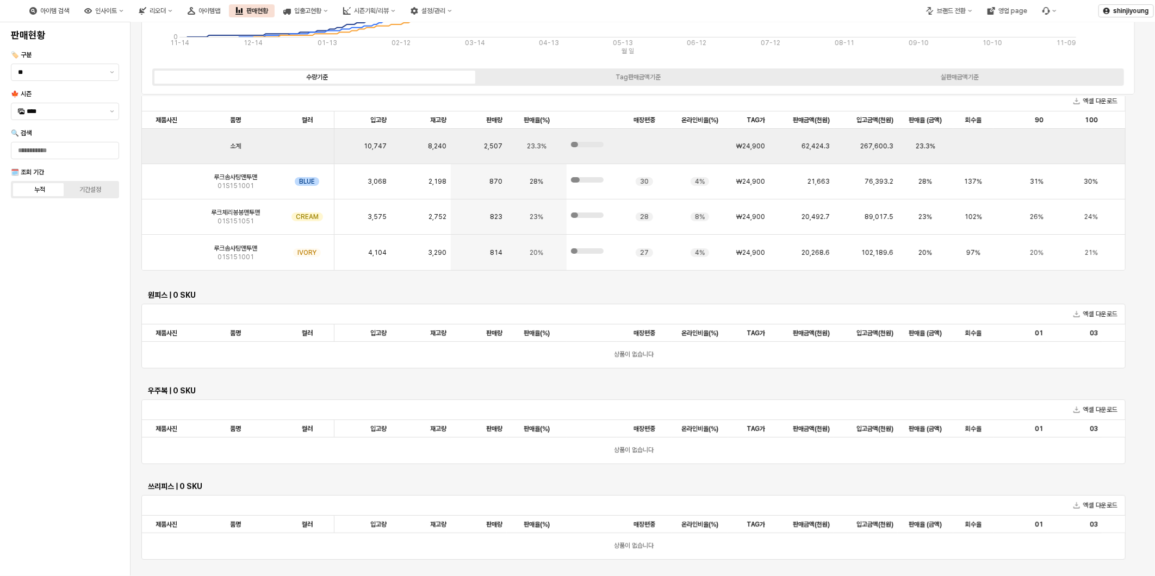
scroll to position [0, 0]
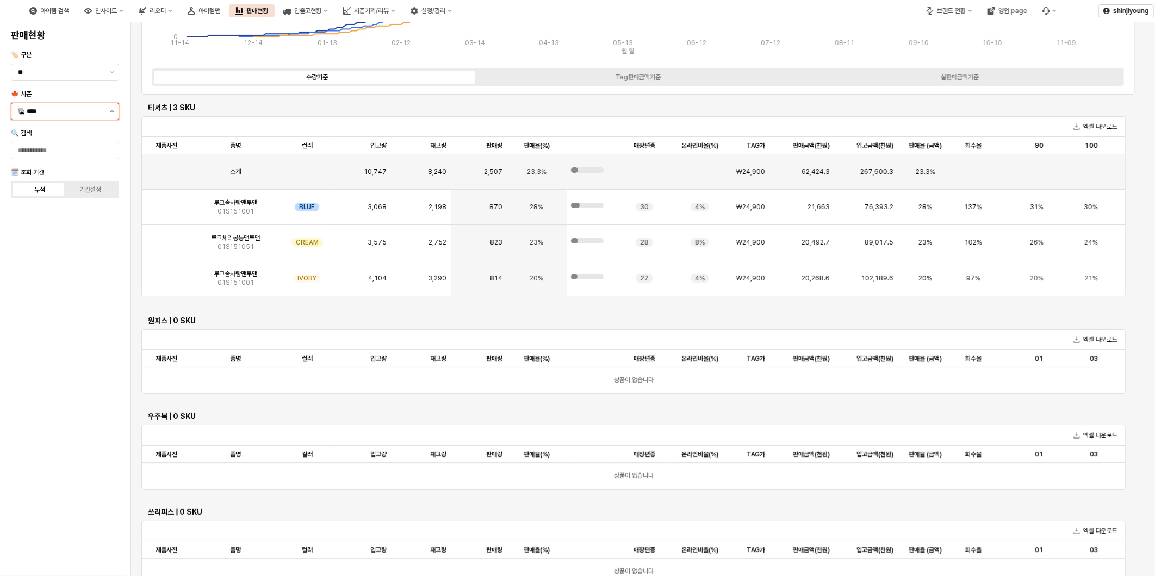
click at [112, 110] on button "제안 사항 표시" at bounding box center [111, 111] width 13 height 16
click at [41, 238] on div "25SM" at bounding box center [64, 244] width 107 height 17
type input "****"
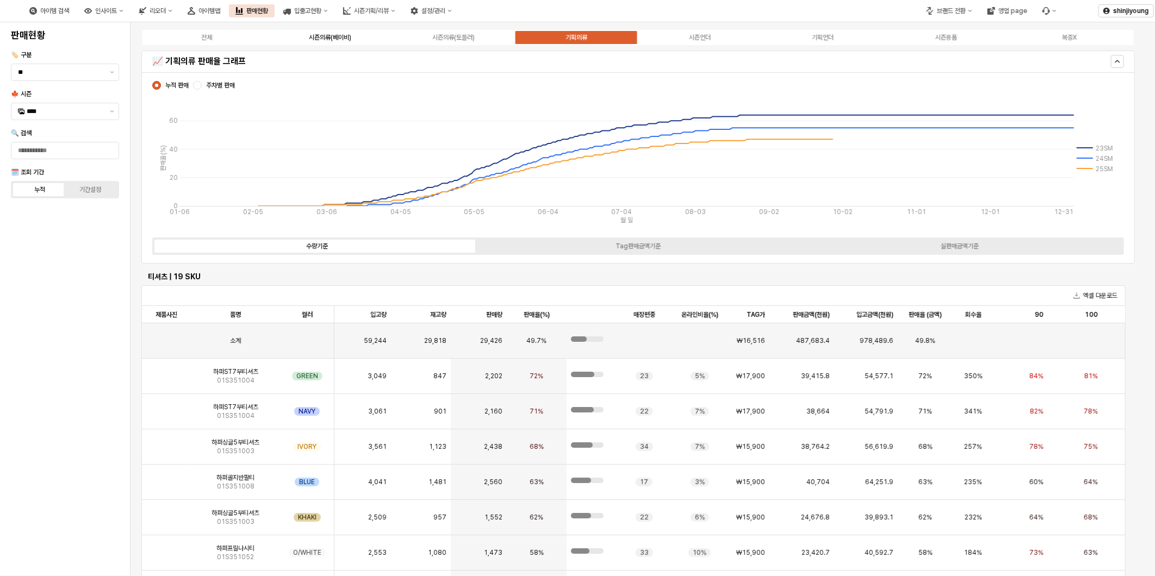
click at [344, 34] on div "시즌의류(베이비)" at bounding box center [330, 38] width 42 height 8
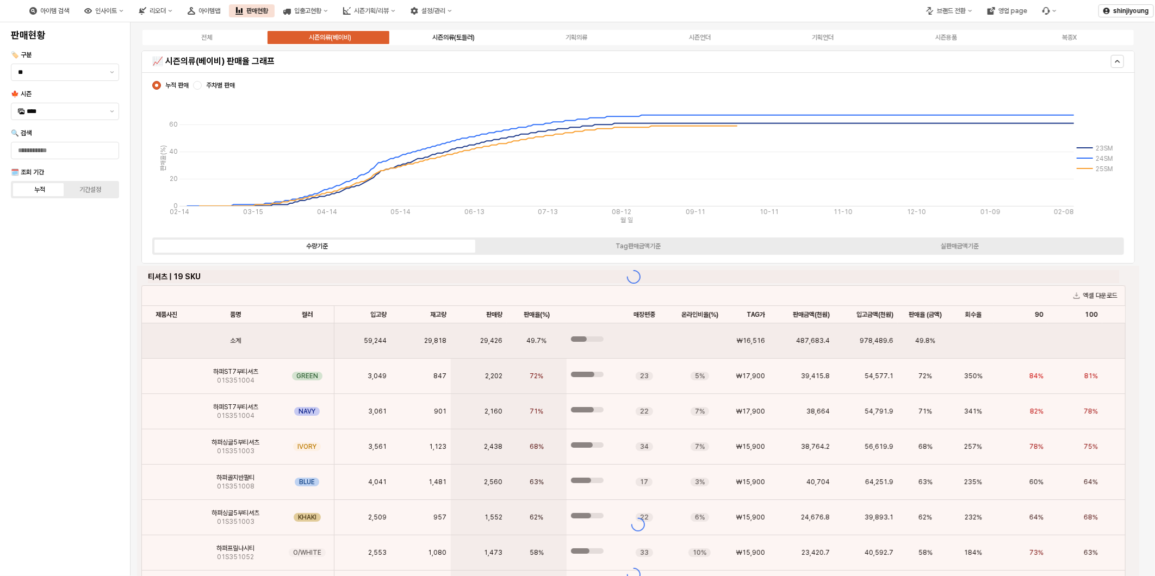
click at [464, 38] on div "시즌의류(토들러)" at bounding box center [453, 38] width 42 height 8
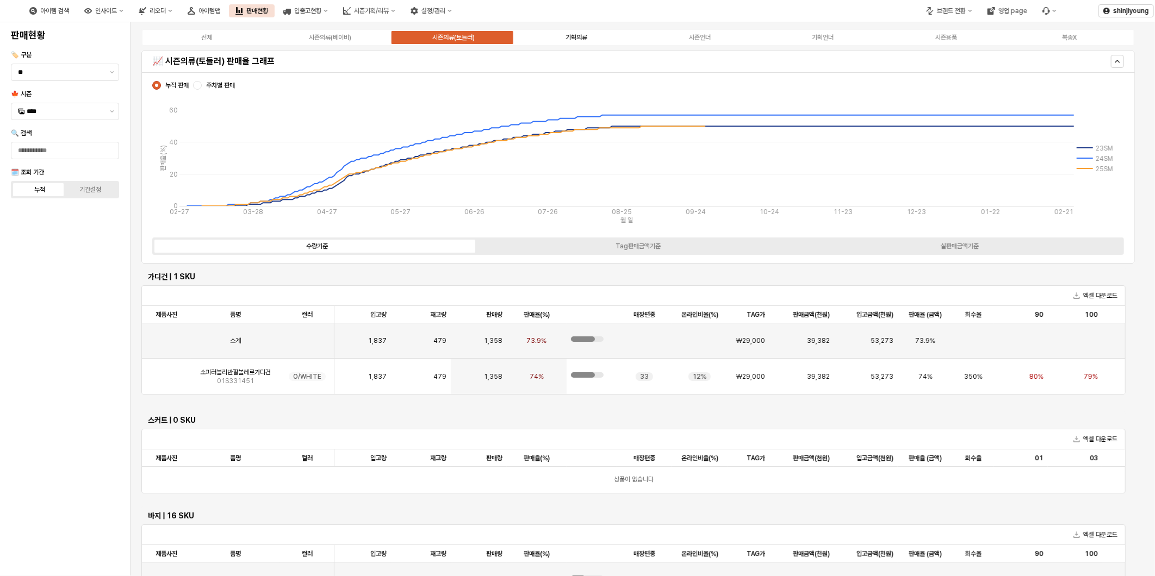
click at [583, 34] on div "기획의류" at bounding box center [576, 38] width 22 height 8
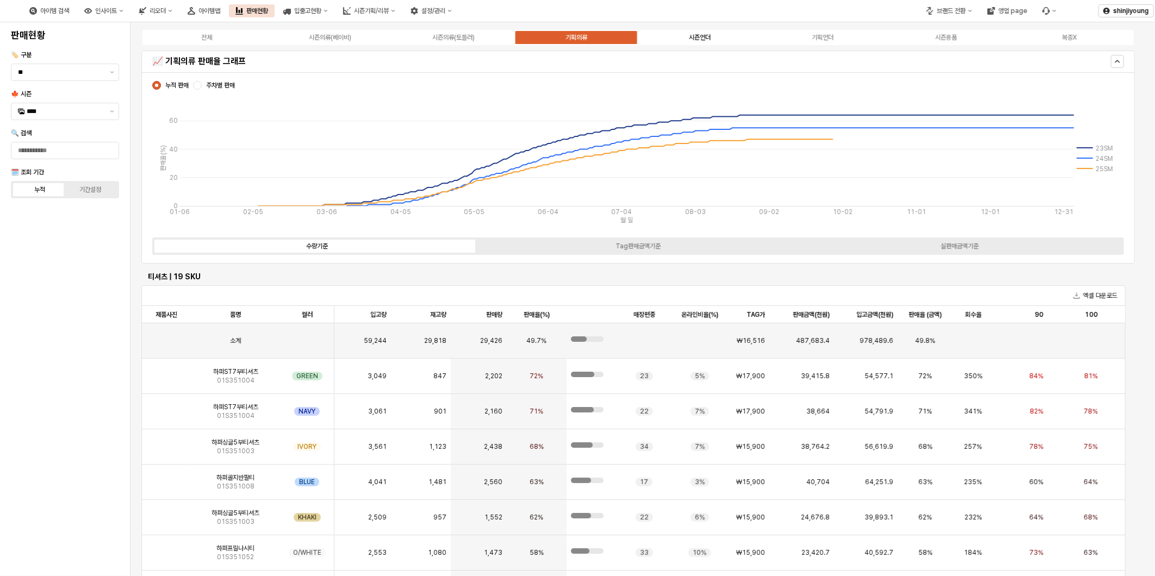
click at [700, 38] on div "시즌언더" at bounding box center [700, 38] width 22 height 8
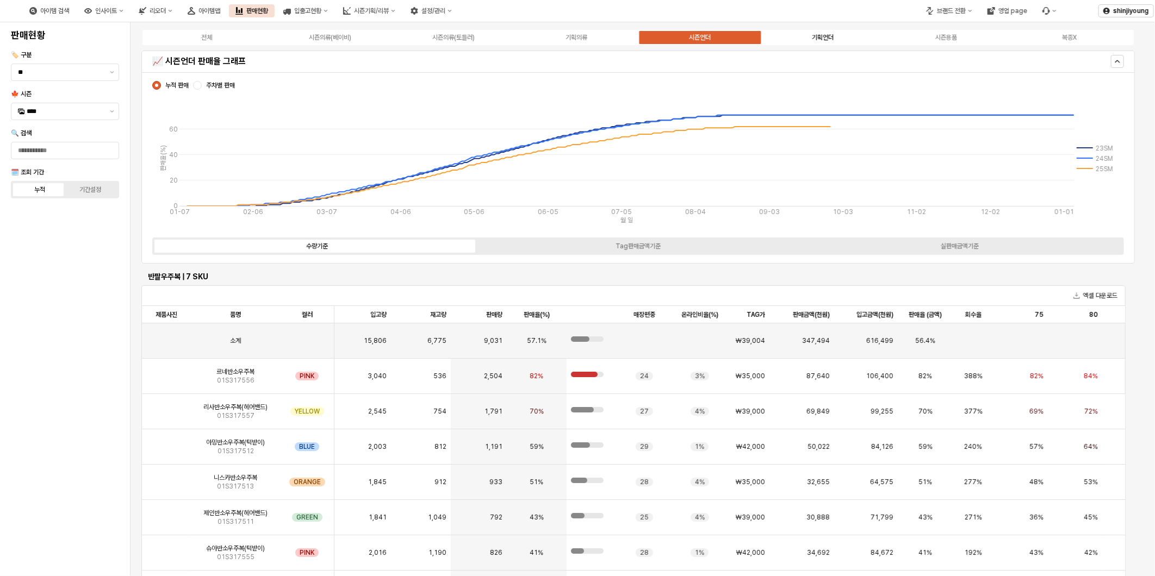
click at [818, 35] on div "기획언더" at bounding box center [823, 38] width 22 height 8
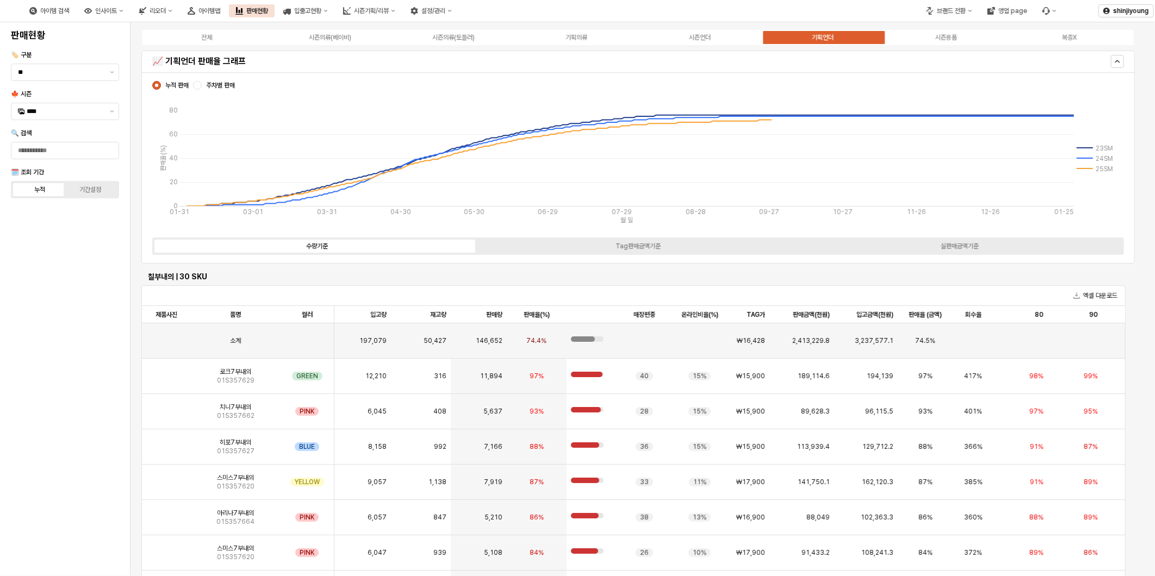
click at [923, 30] on div "전체 시즌의류(베이비) 시즌의류(토들러) 기획의류 시즌언더 기획언더 시즌용품 복종X" at bounding box center [637, 37] width 993 height 17
click at [944, 35] on div "시즌용품" at bounding box center [946, 38] width 22 height 8
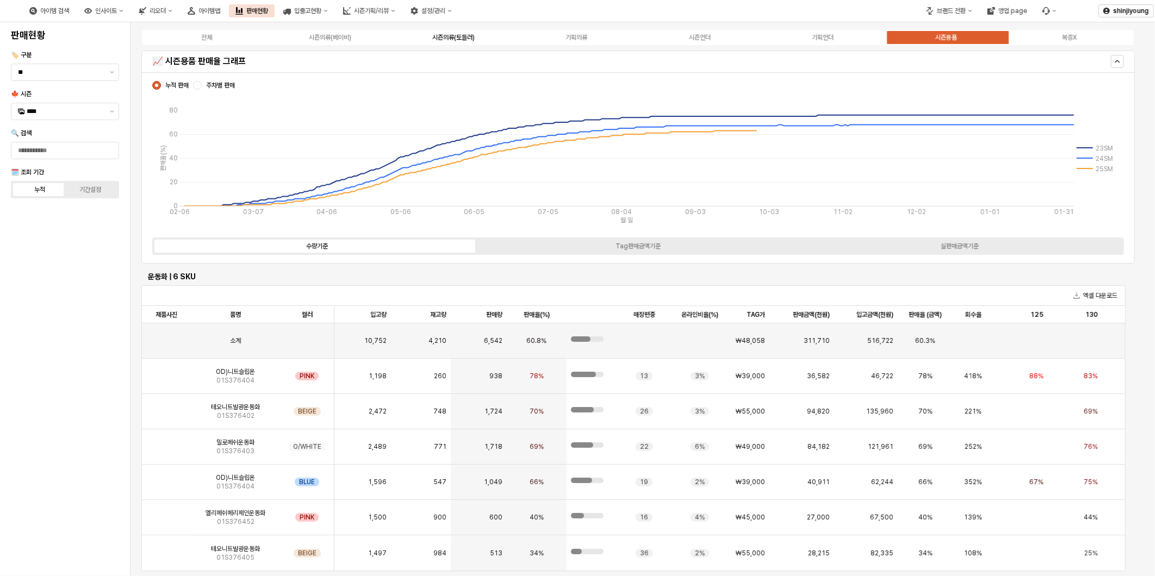
click at [455, 36] on div "시즌의류(토들러)" at bounding box center [453, 38] width 42 height 8
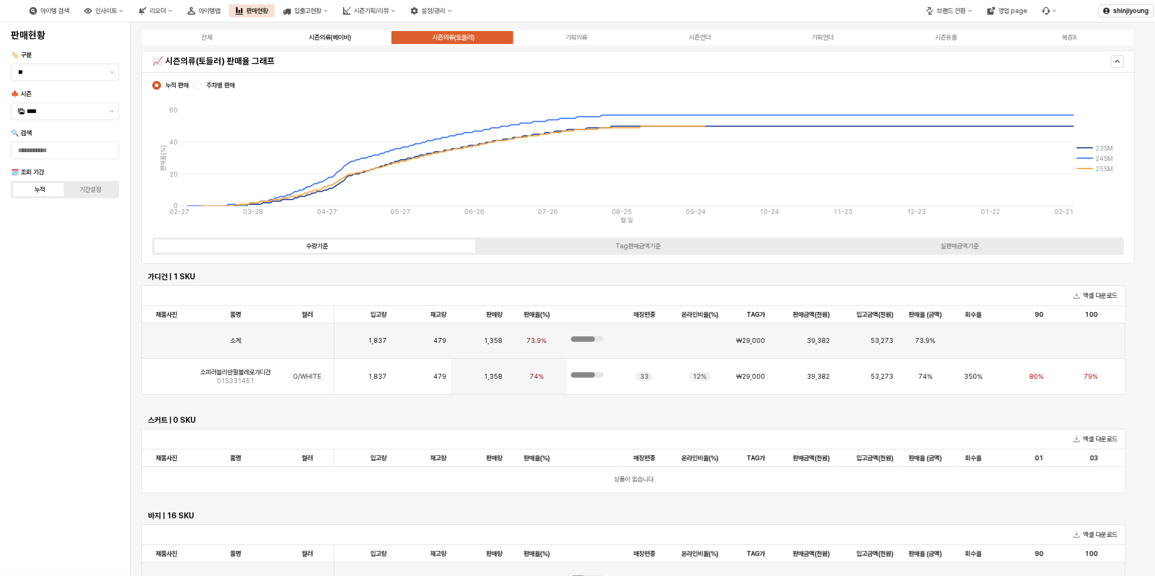
click at [335, 41] on label "시즌의류(베이비)" at bounding box center [330, 38] width 123 height 10
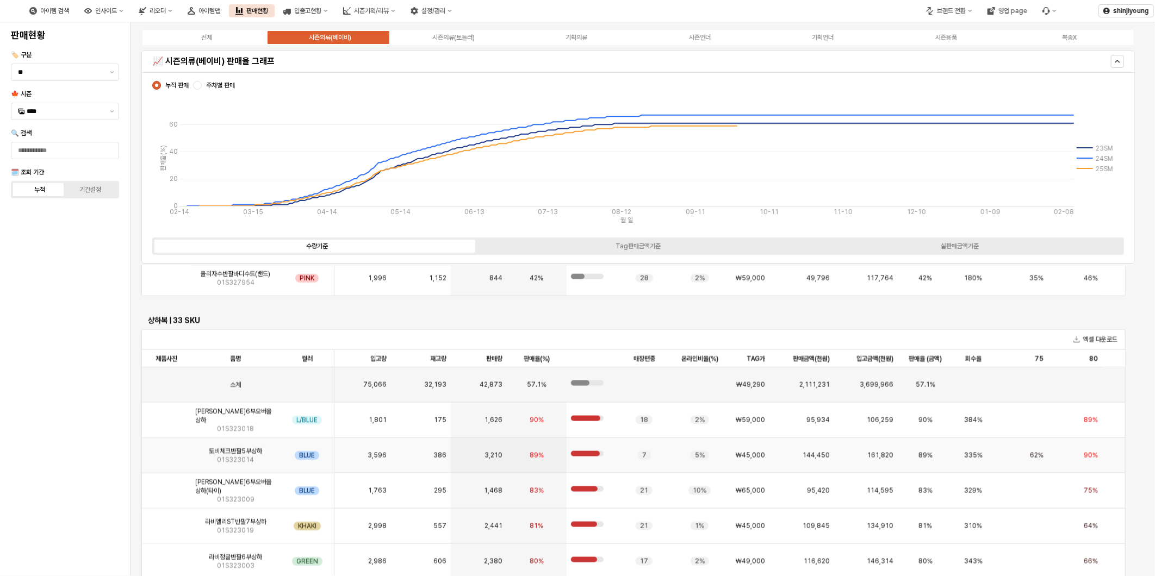
scroll to position [241, 0]
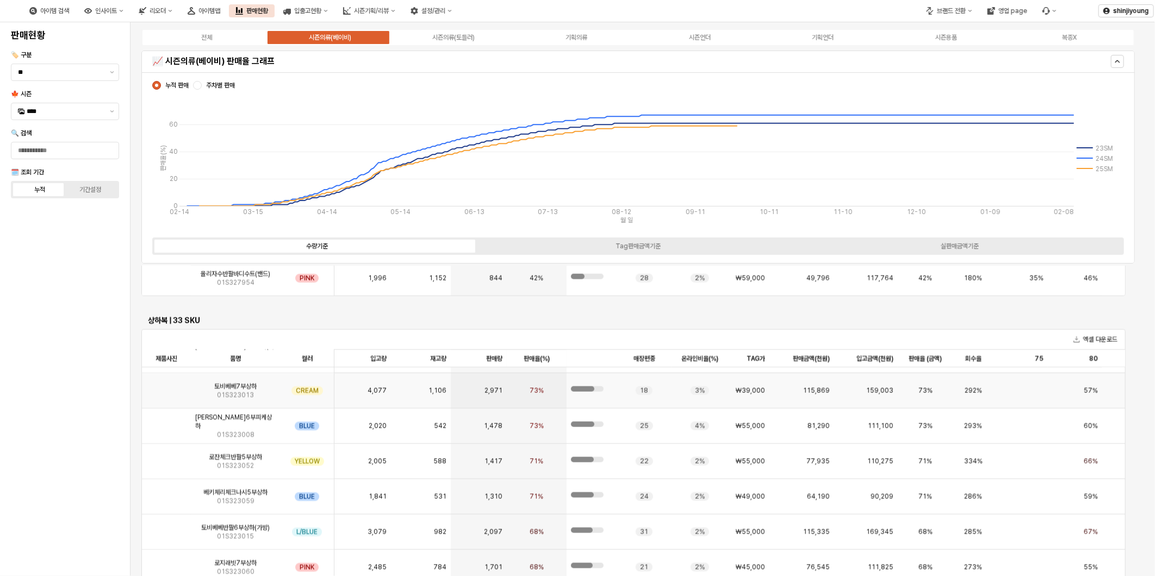
click at [260, 387] on div "토비베베7부상하 01S323013" at bounding box center [235, 390] width 89 height 35
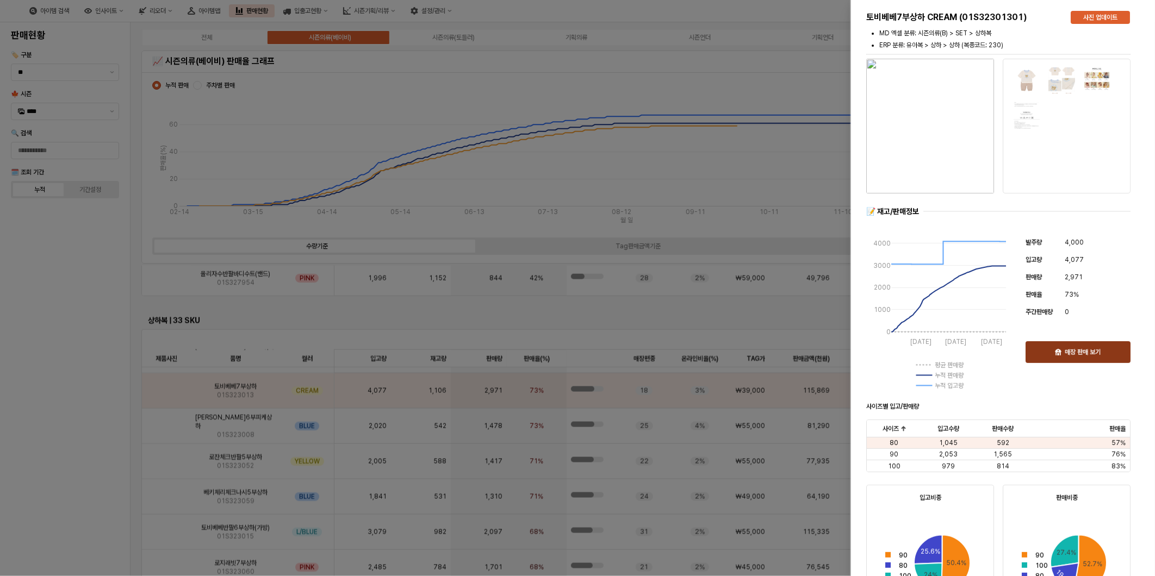
click at [1075, 353] on p "매장 판매 보기" at bounding box center [1082, 352] width 36 height 9
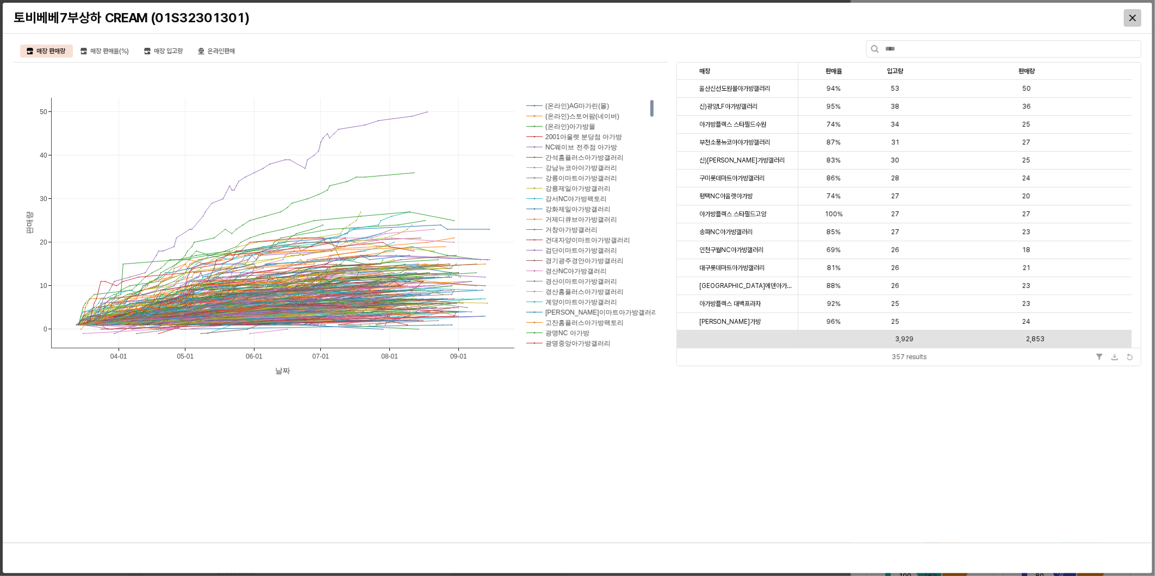
click at [1133, 18] on icon "Close" at bounding box center [1132, 18] width 7 height 7
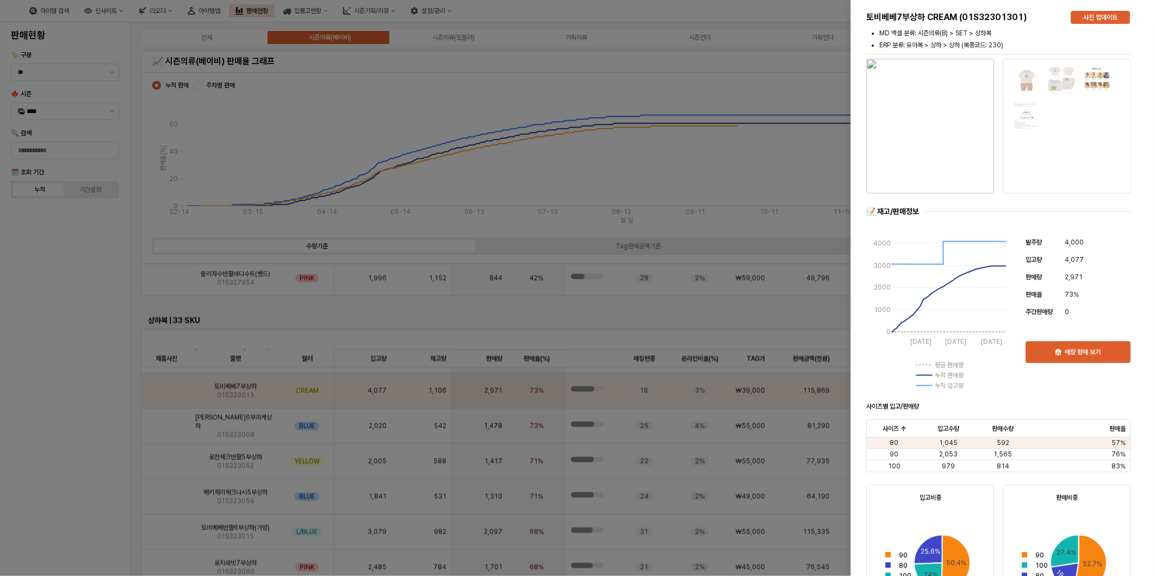
click at [643, 159] on div at bounding box center [577, 288] width 1155 height 576
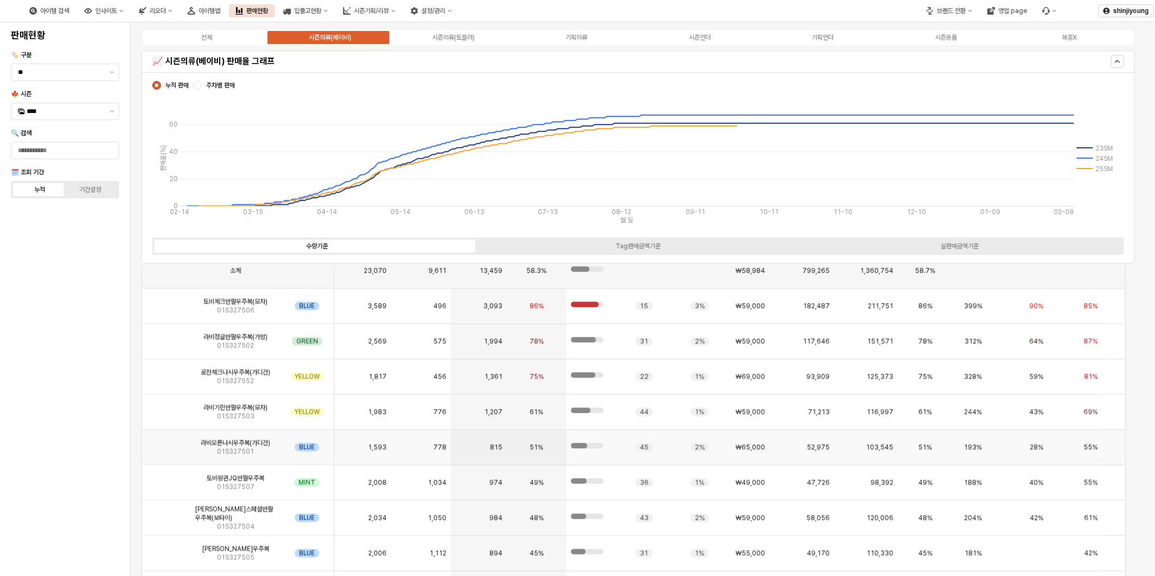
scroll to position [2053, 0]
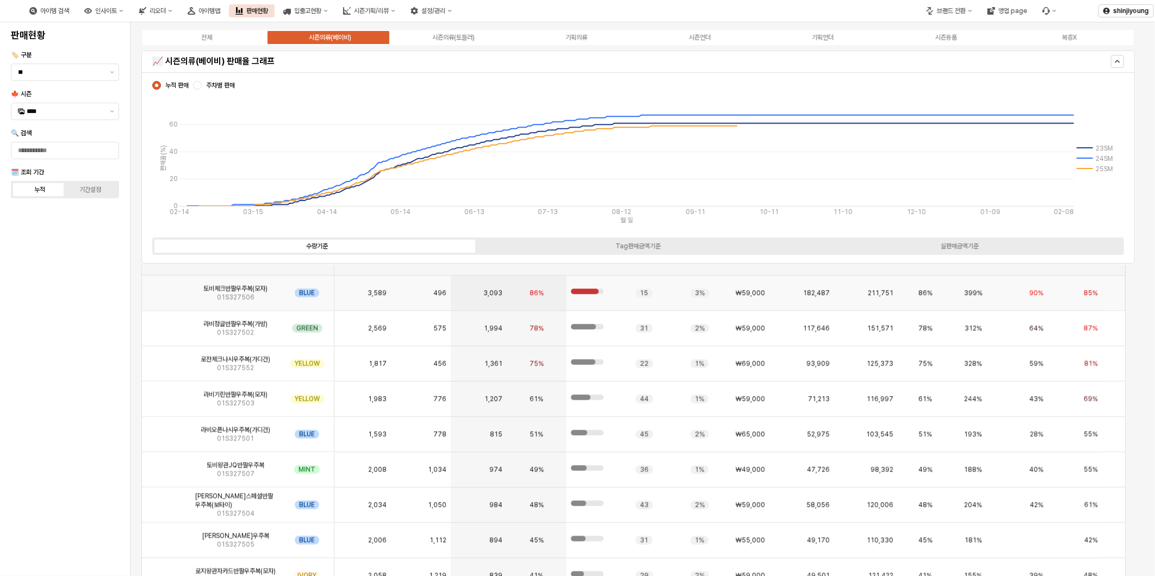
click at [166, 289] on img "App Frame" at bounding box center [166, 289] width 0 height 0
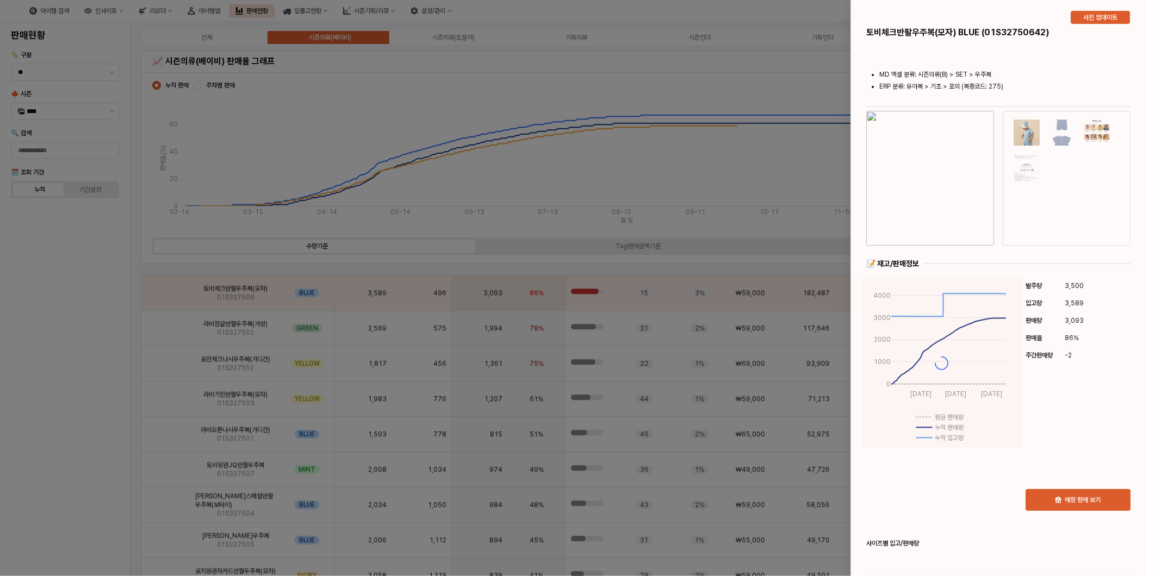
click at [1068, 354] on div "토비체크반팔우주복(모자) BLUE (01S32750642) 사진 업데이트 MD 엑셀 분류: 시즌의류(B) > SET > 우주복 ERP 분류: …" at bounding box center [998, 587] width 295 height 1174
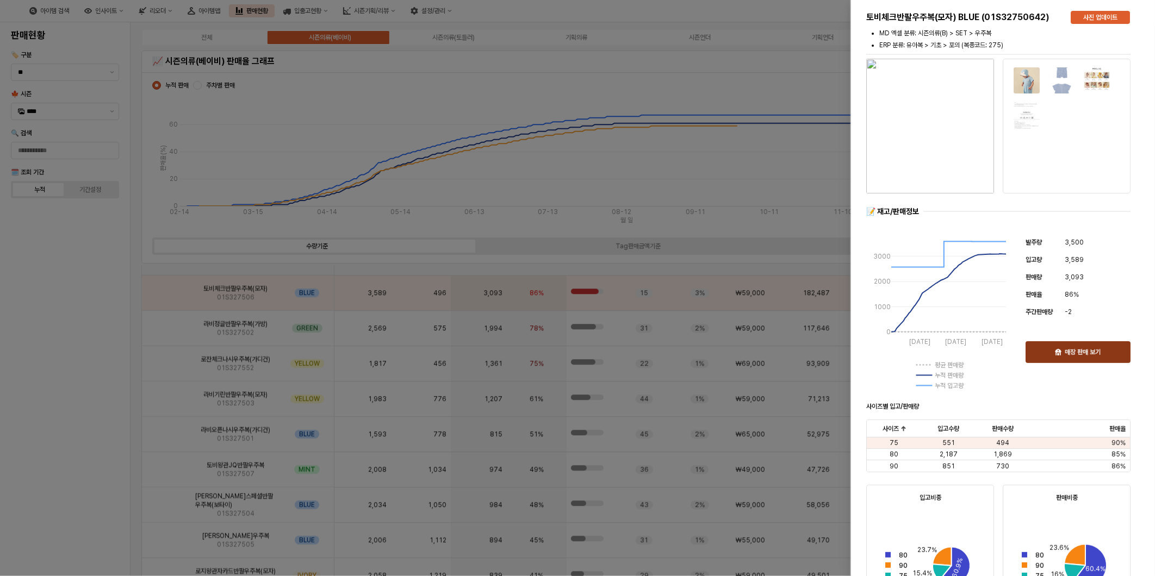
click at [1086, 353] on p "매장 판매 보기" at bounding box center [1082, 352] width 36 height 9
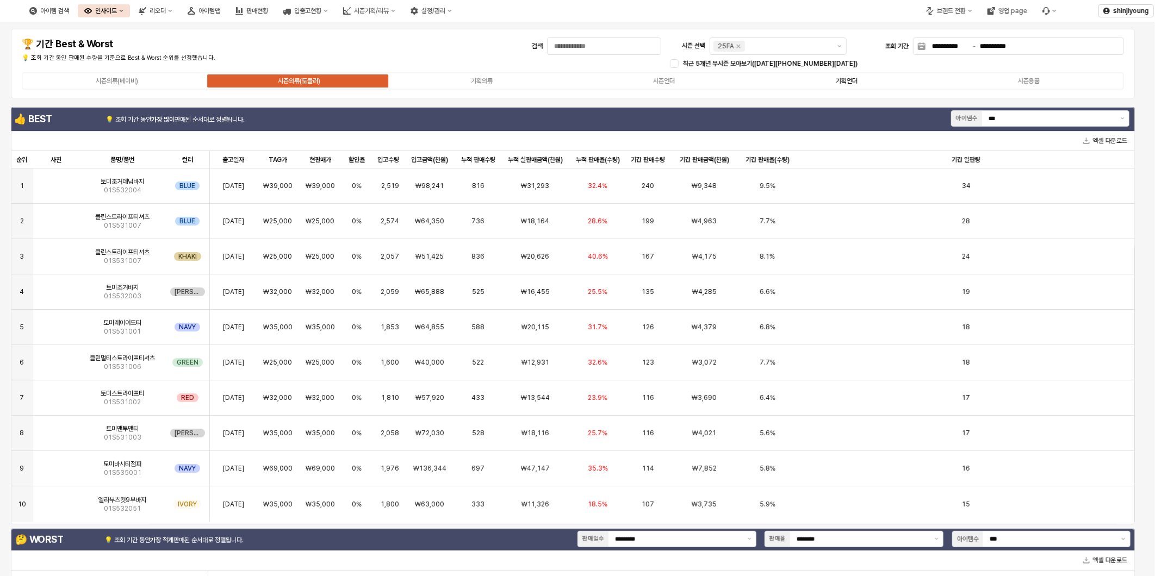
click at [856, 77] on div "기획언더" at bounding box center [847, 81] width 22 height 8
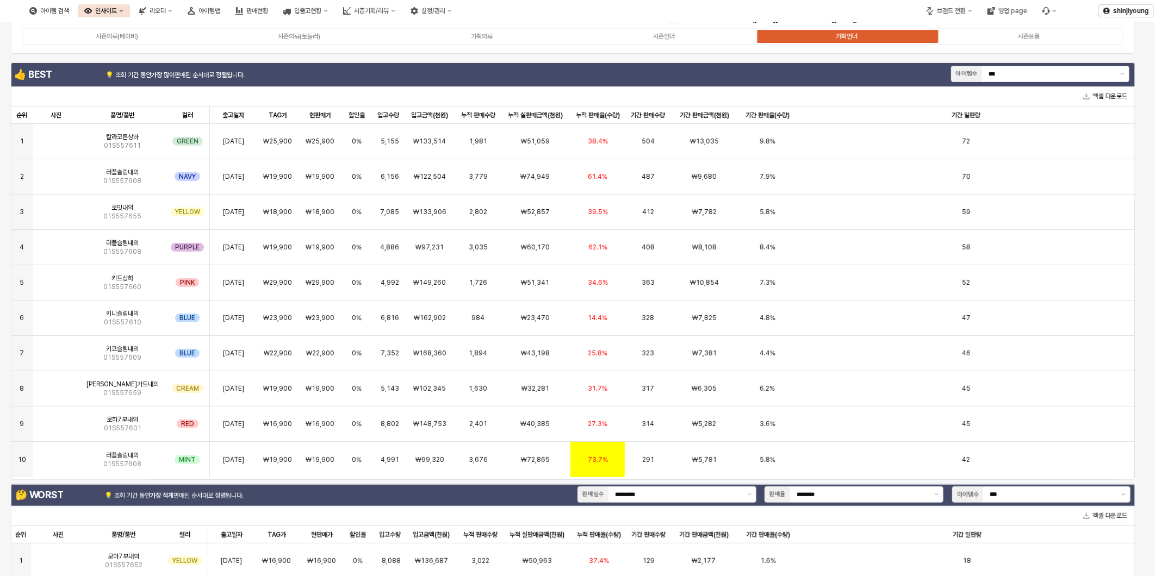
scroll to position [42, 0]
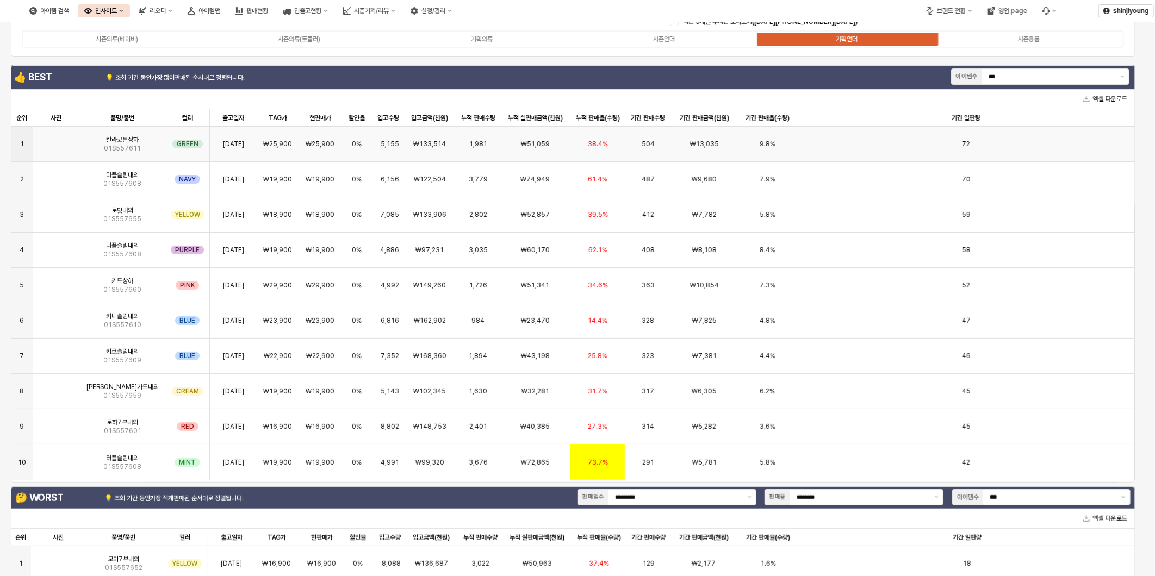
click at [56, 140] on img "App Frame" at bounding box center [56, 140] width 0 height 0
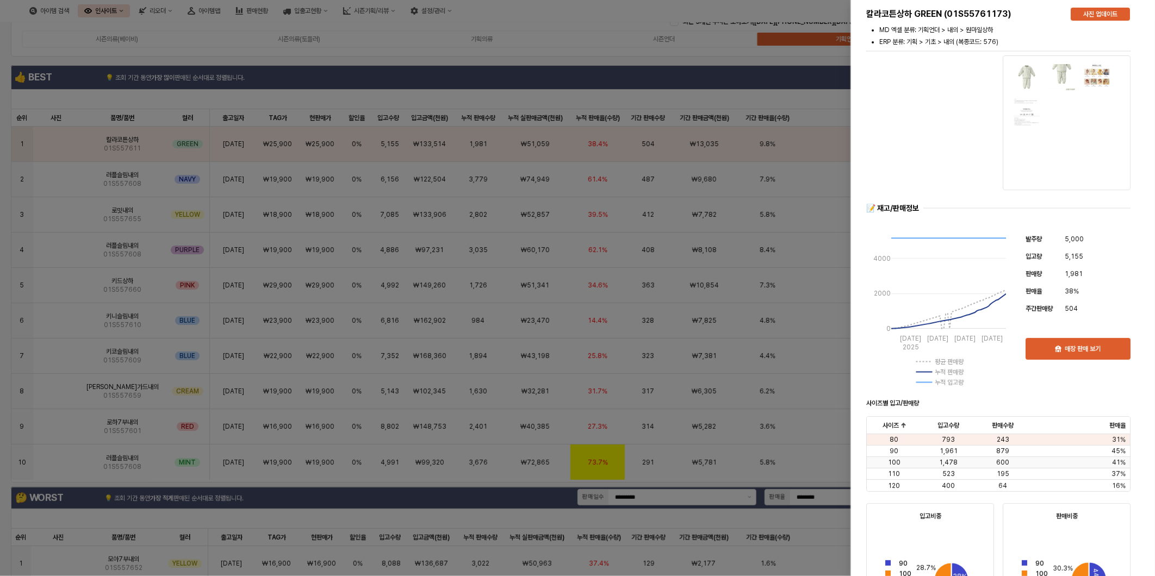
scroll to position [0, 0]
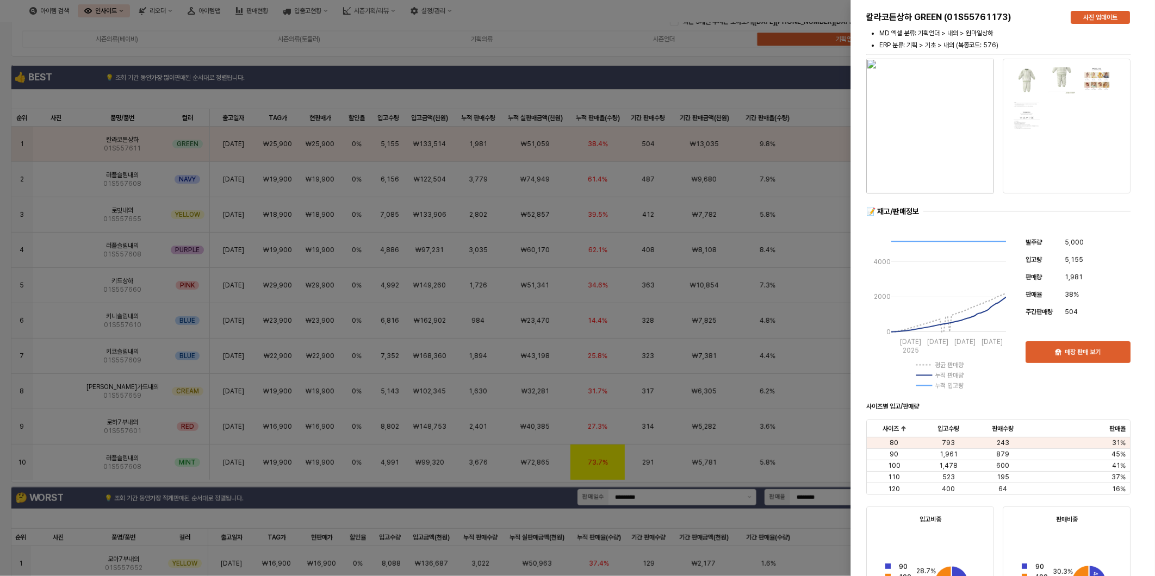
click at [615, 46] on div at bounding box center [577, 288] width 1155 height 576
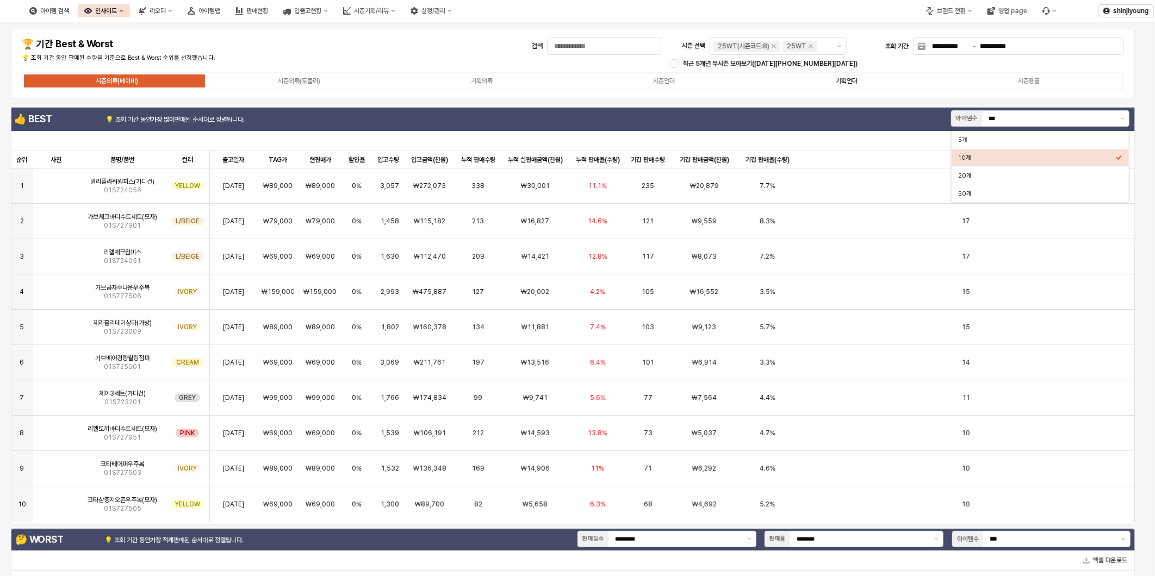
click at [855, 80] on div "기획언더" at bounding box center [847, 81] width 22 height 8
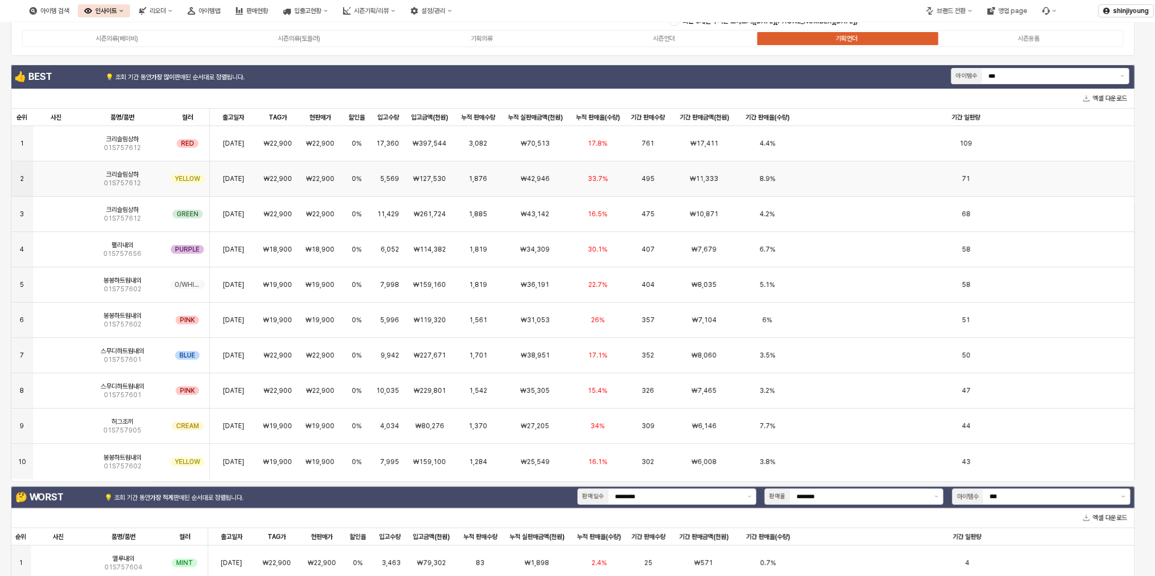
scroll to position [42, 0]
